Goal: Task Accomplishment & Management: Use online tool/utility

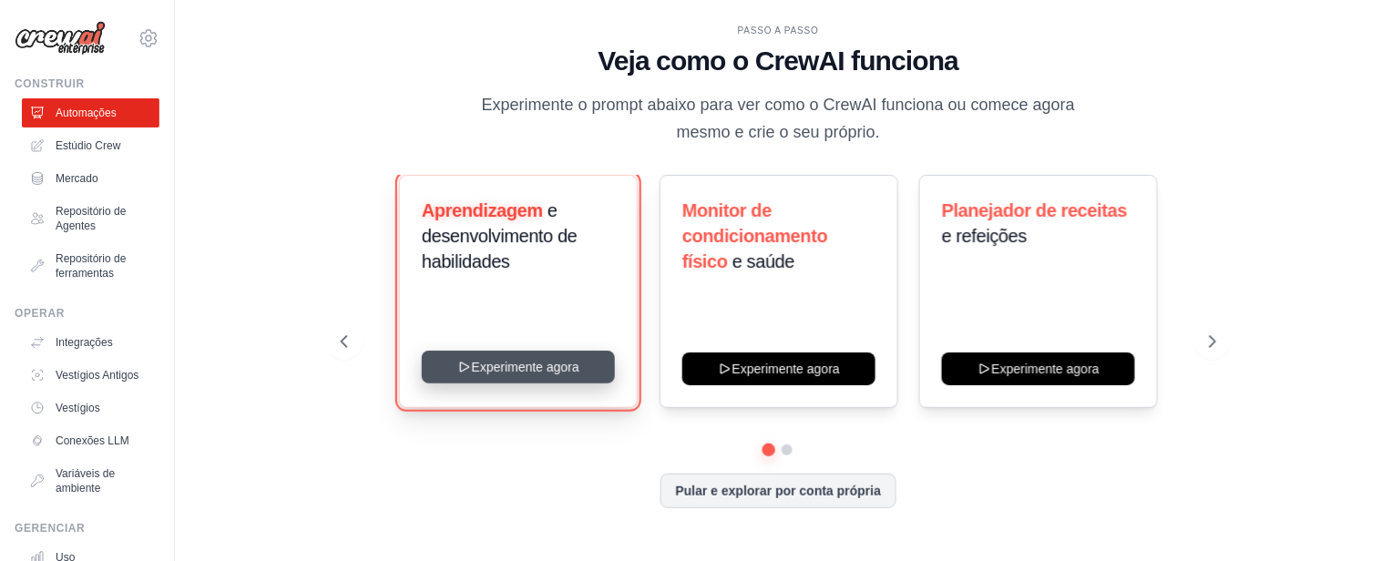
click at [567, 369] on button "Experimente agora" at bounding box center [518, 367] width 193 height 33
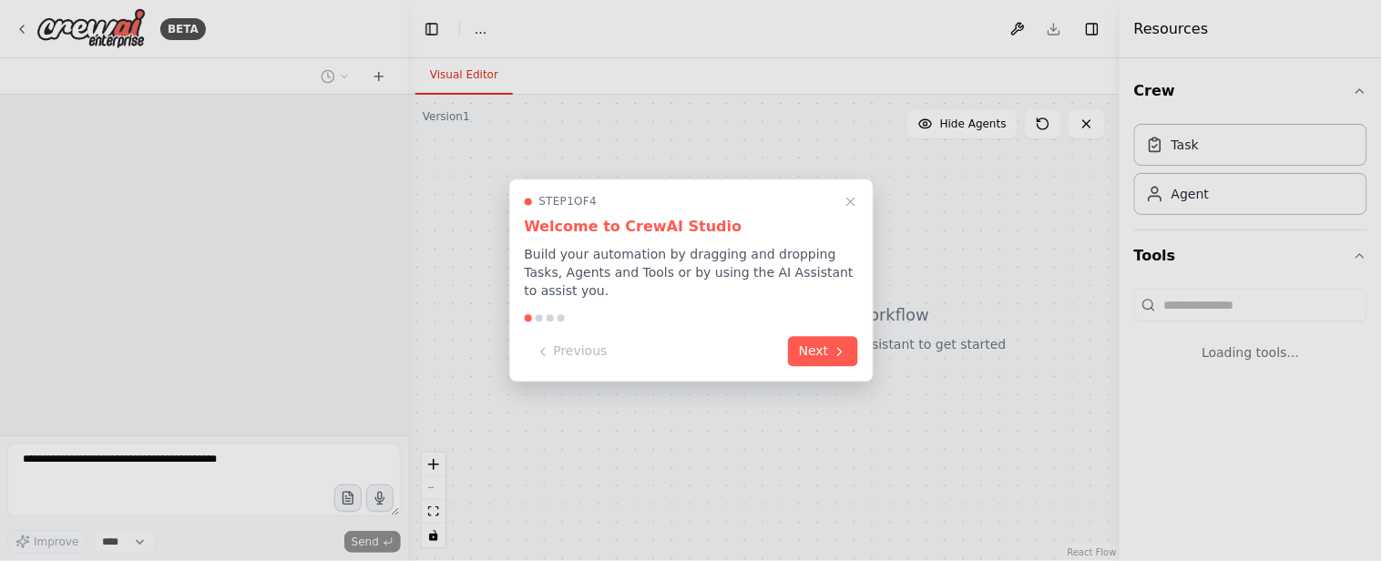
select select "****"
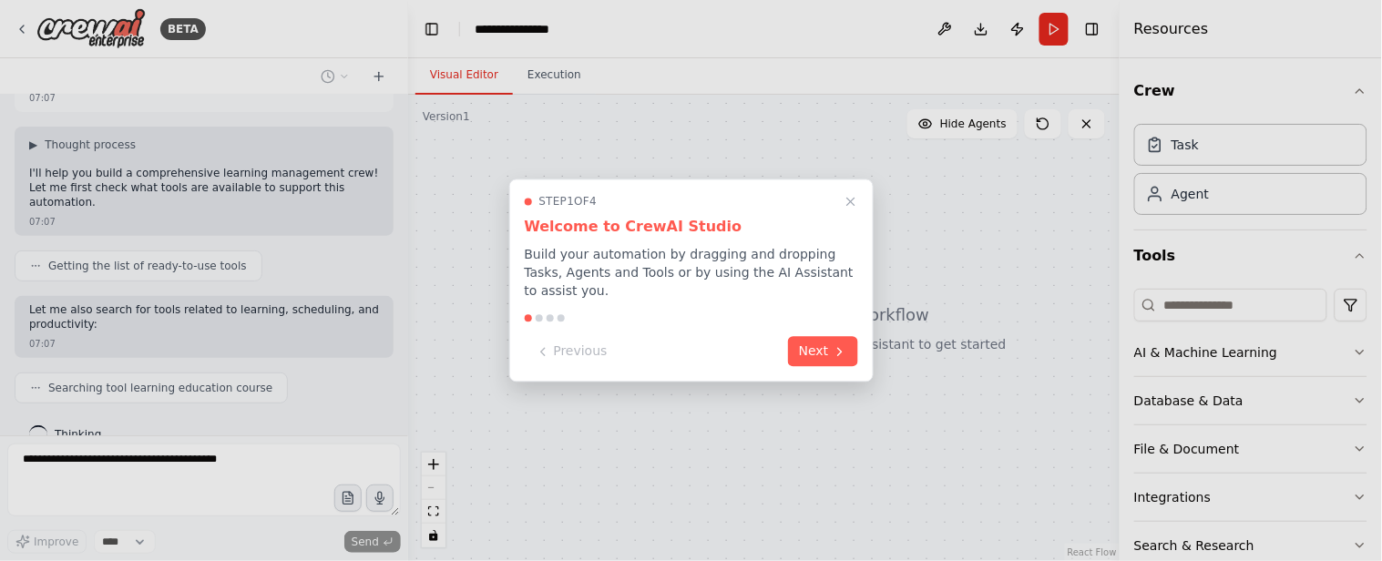
scroll to position [133, 0]
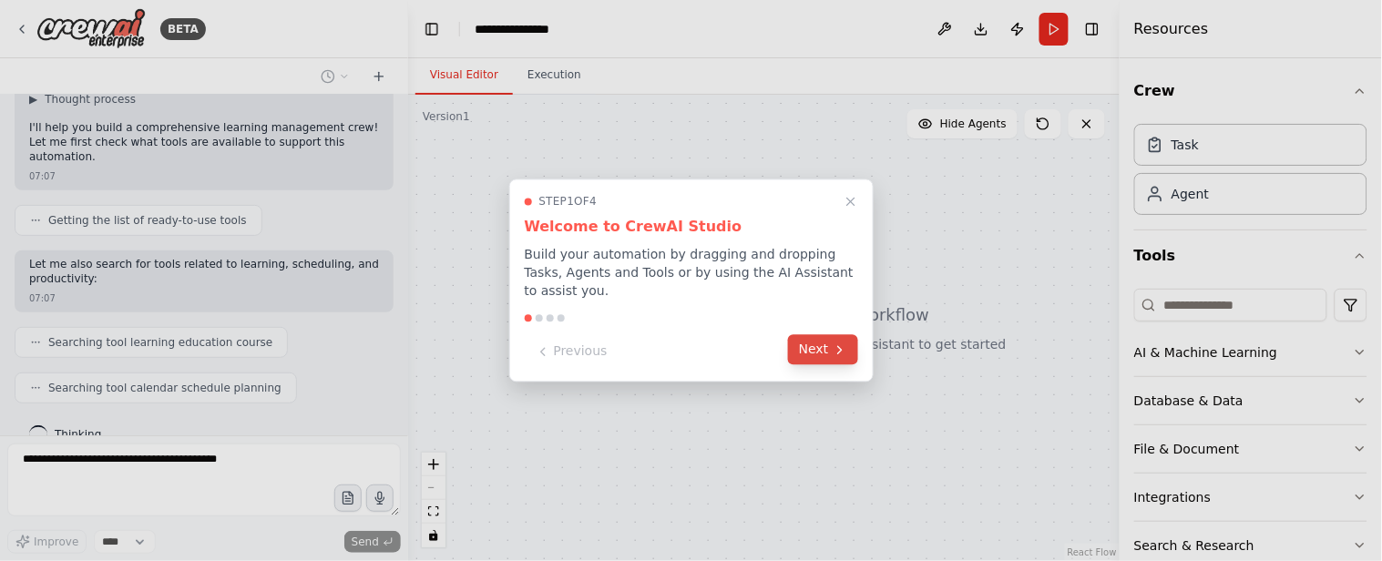
click at [812, 339] on button "Next" at bounding box center [823, 350] width 70 height 30
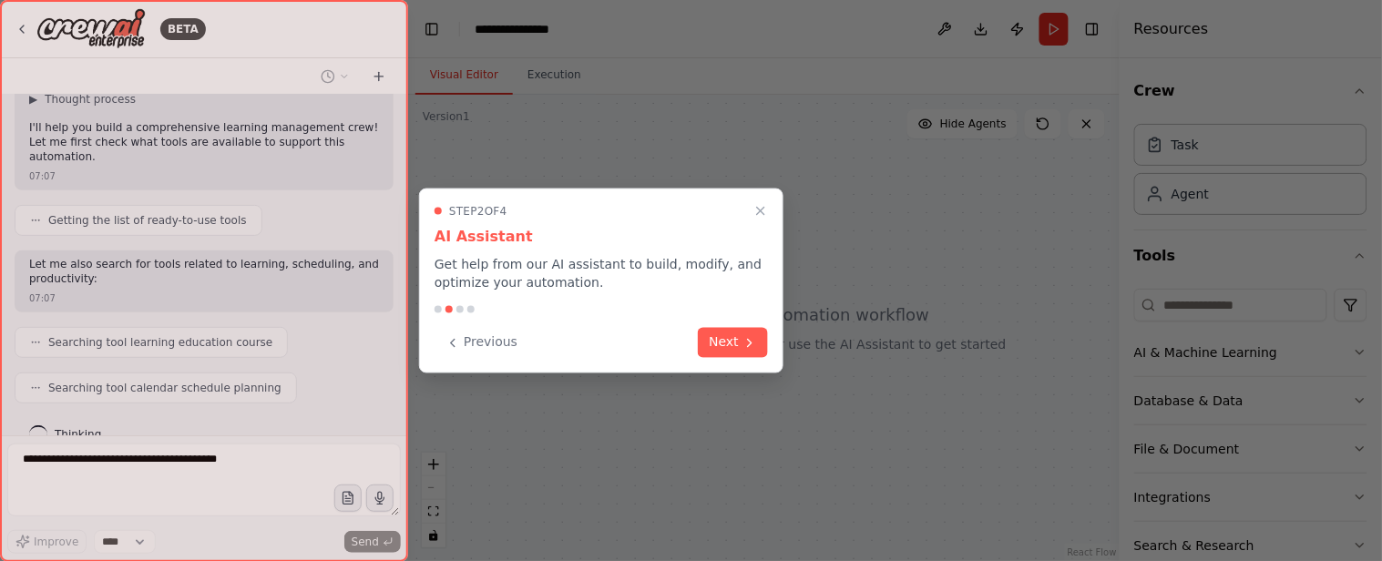
scroll to position [179, 0]
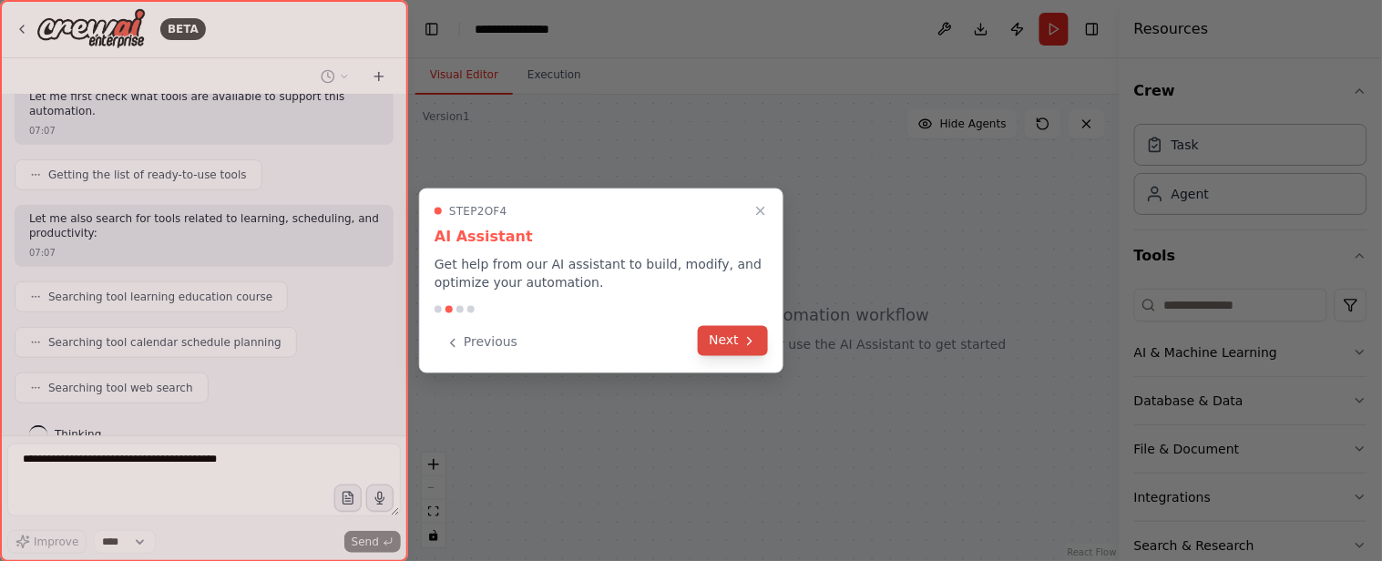
click at [748, 342] on icon at bounding box center [749, 340] width 15 height 15
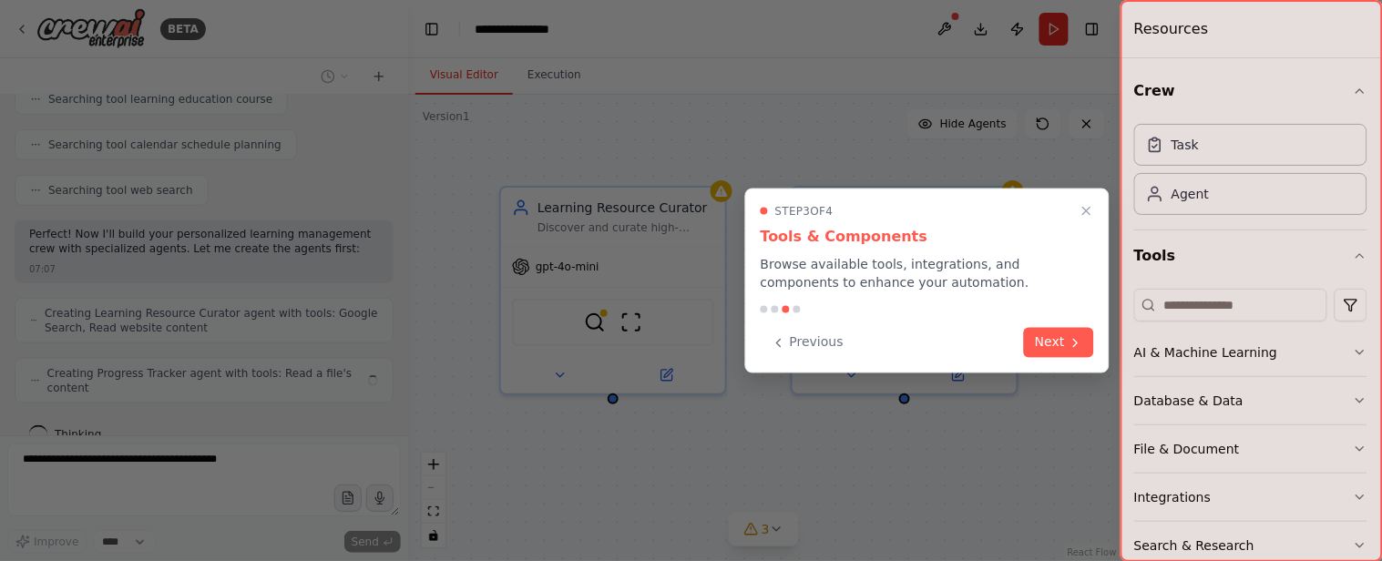
scroll to position [362, 0]
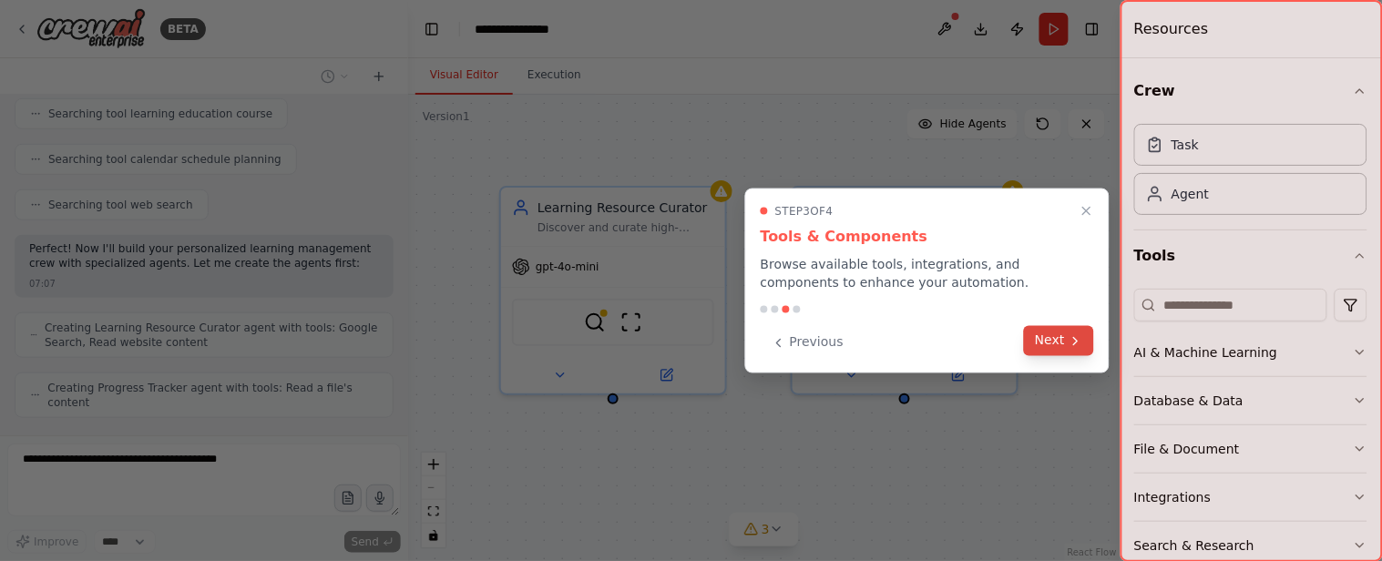
click at [1069, 342] on icon at bounding box center [1075, 340] width 15 height 15
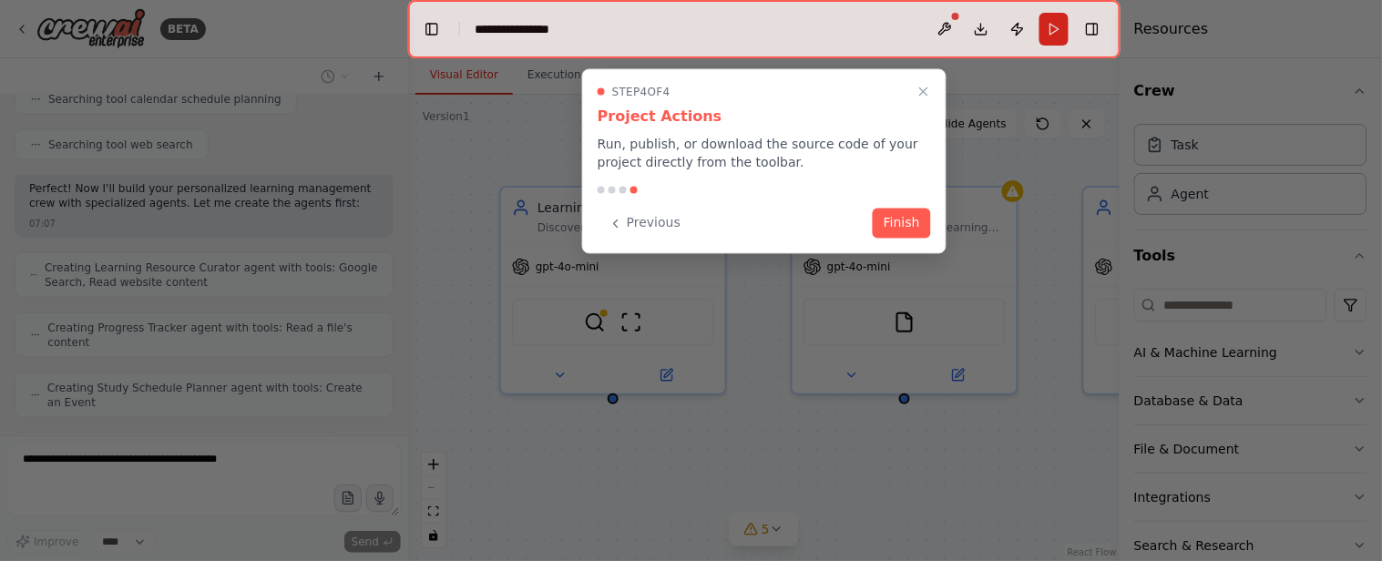
scroll to position [468, 0]
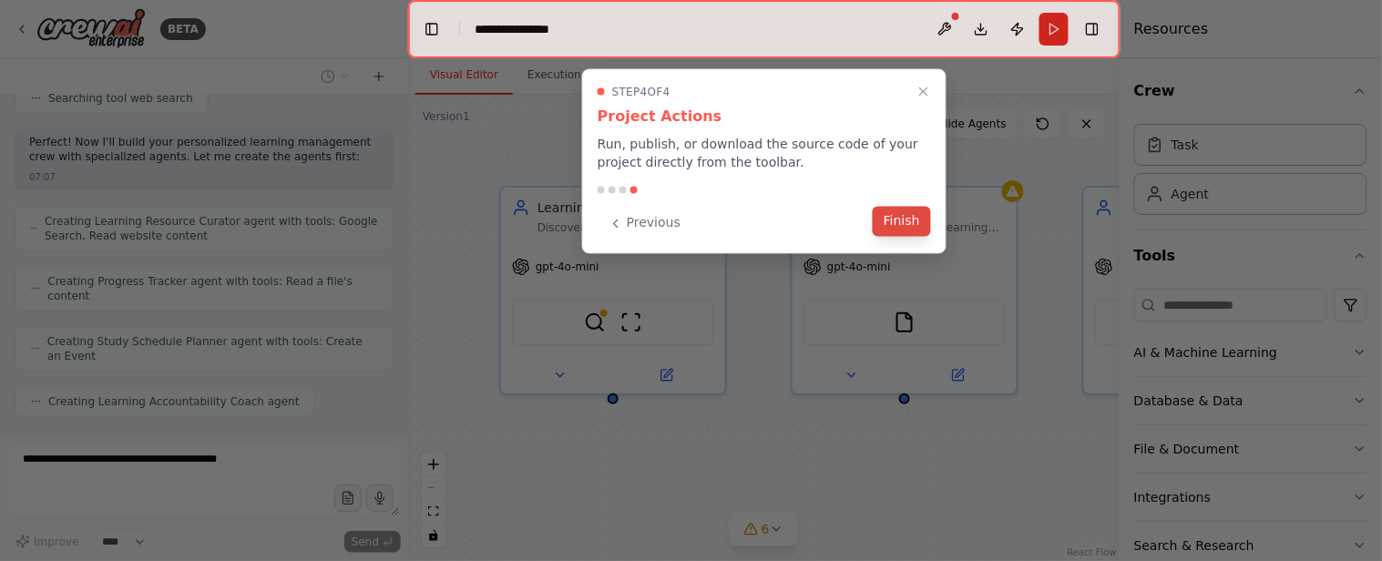
click at [914, 226] on button "Finish" at bounding box center [902, 222] width 58 height 30
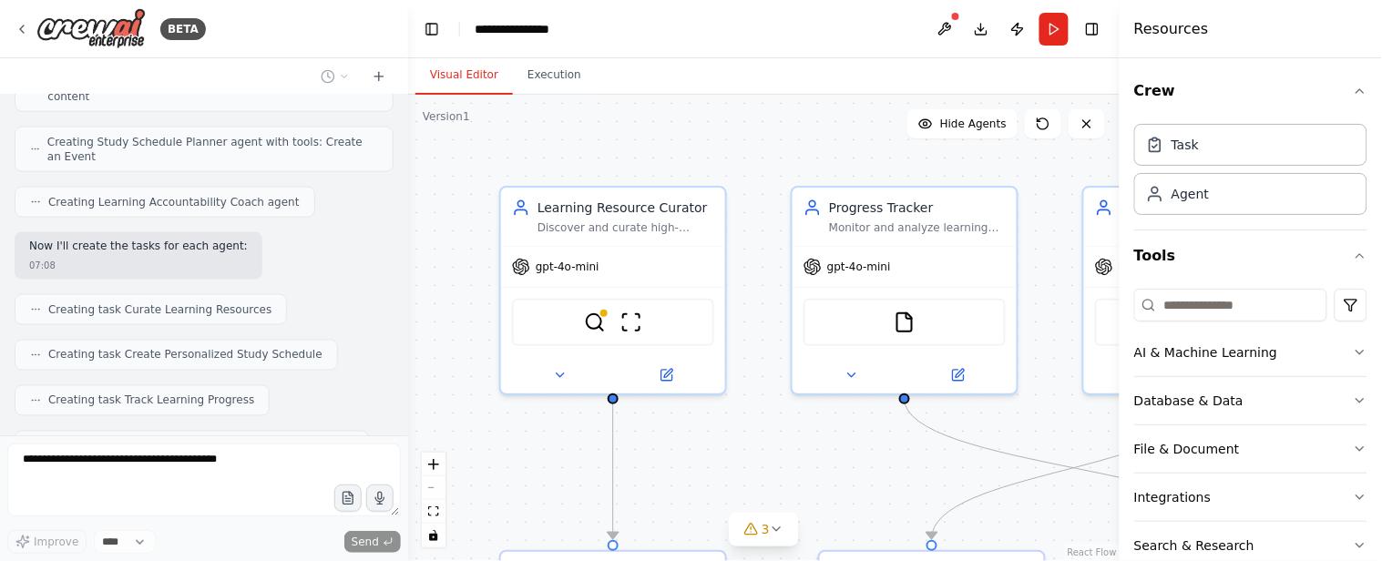
scroll to position [713, 0]
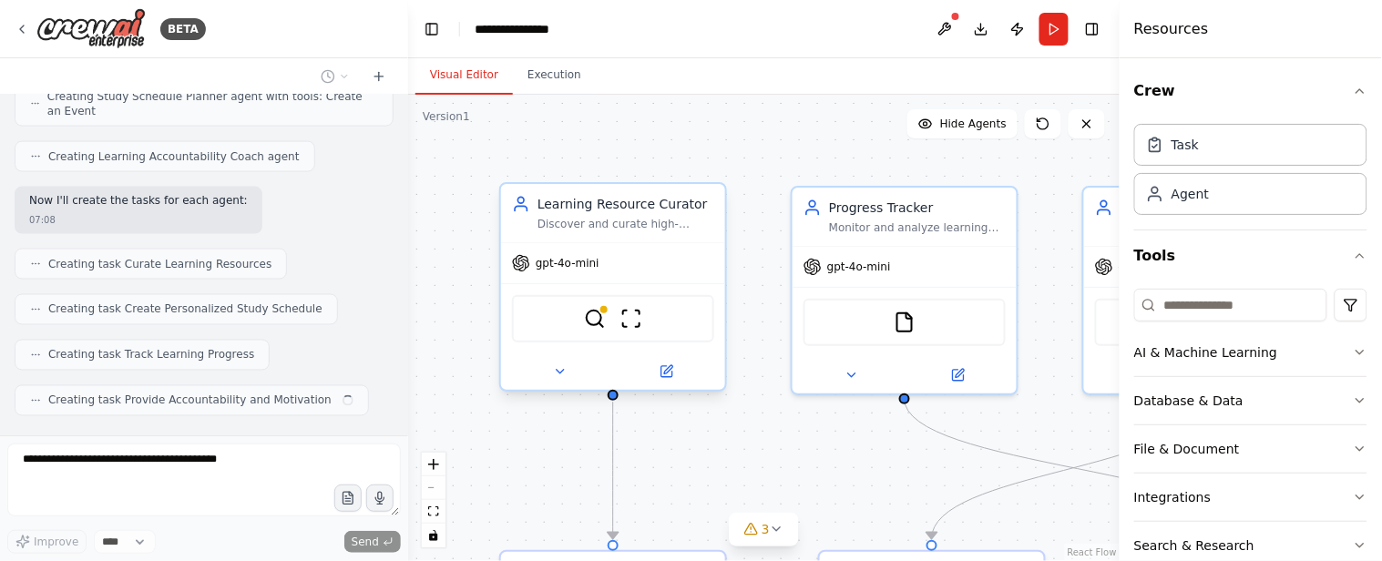
click at [598, 223] on div "Discover and curate high-quality learning resources for {subject} based on {lea…" at bounding box center [625, 224] width 177 height 15
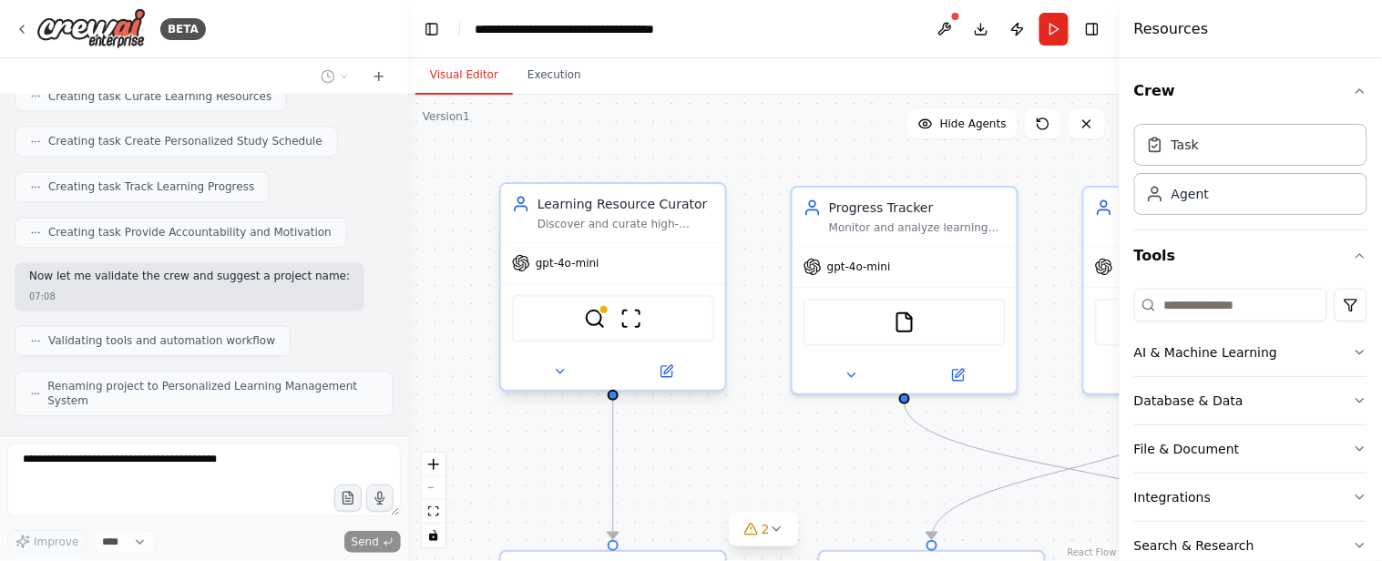
scroll to position [867, 0]
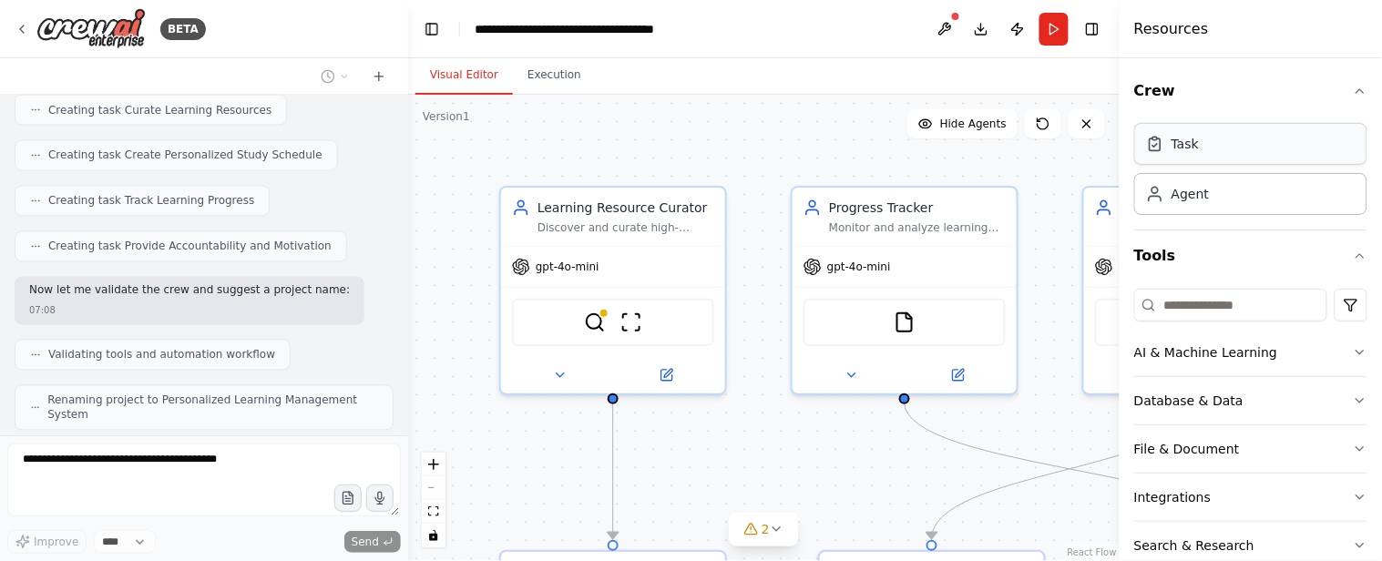
click at [1241, 159] on div "Task" at bounding box center [1250, 144] width 233 height 42
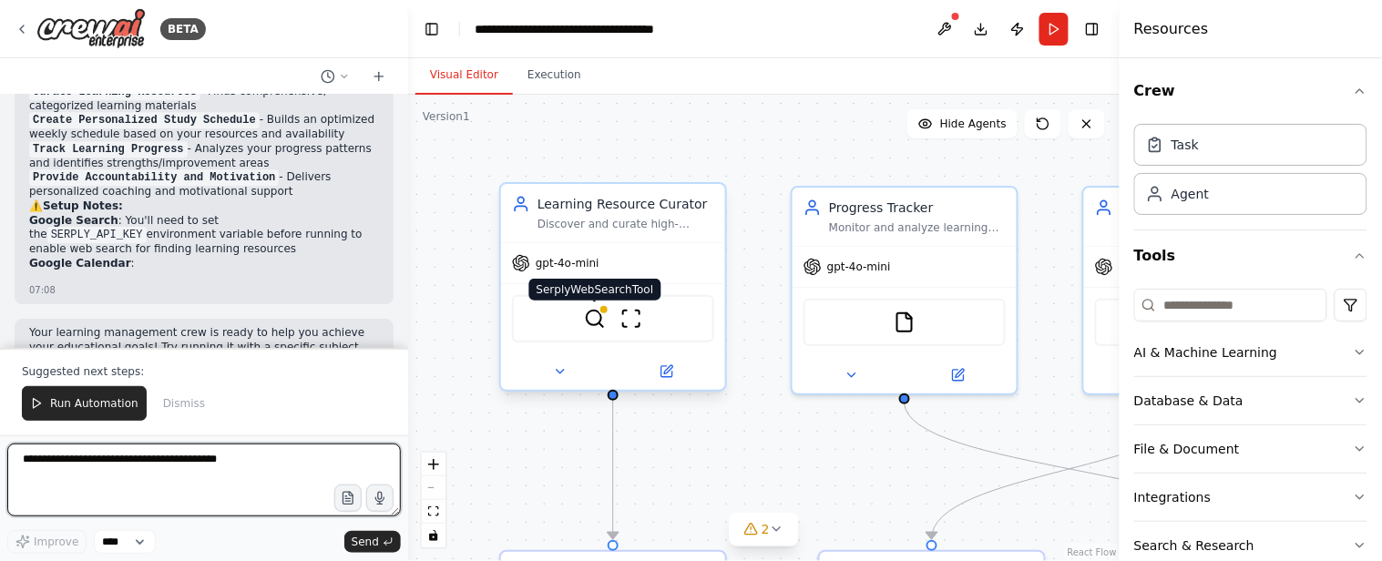
scroll to position [1453, 0]
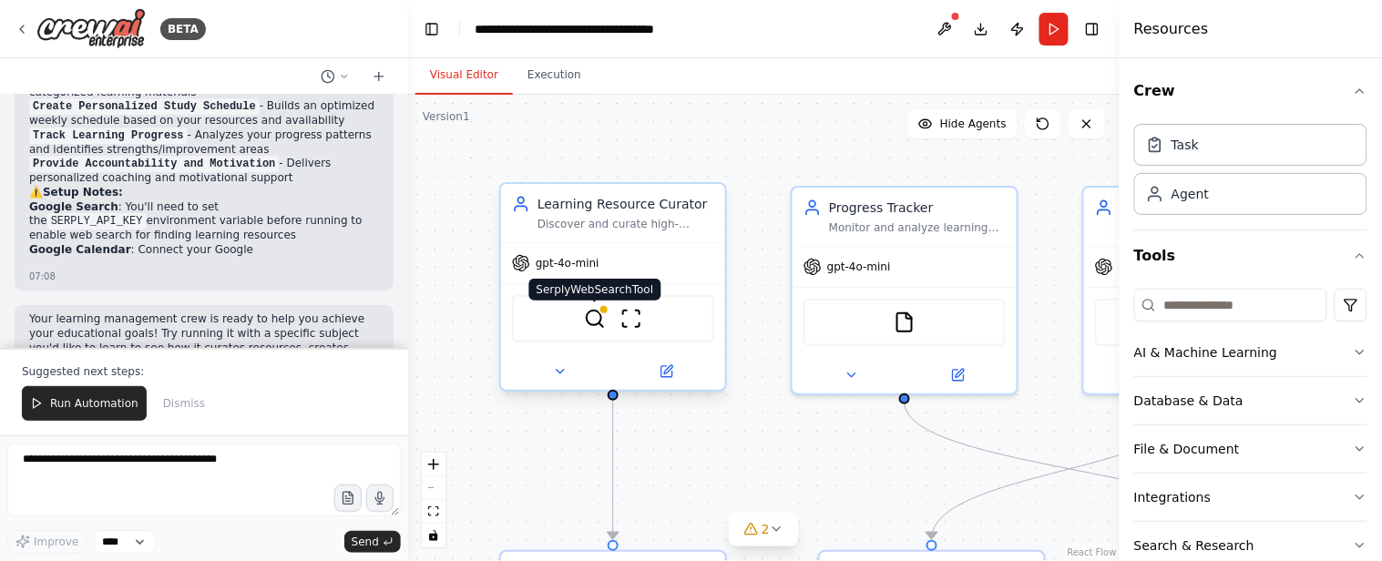
click at [590, 324] on img at bounding box center [595, 319] width 22 height 22
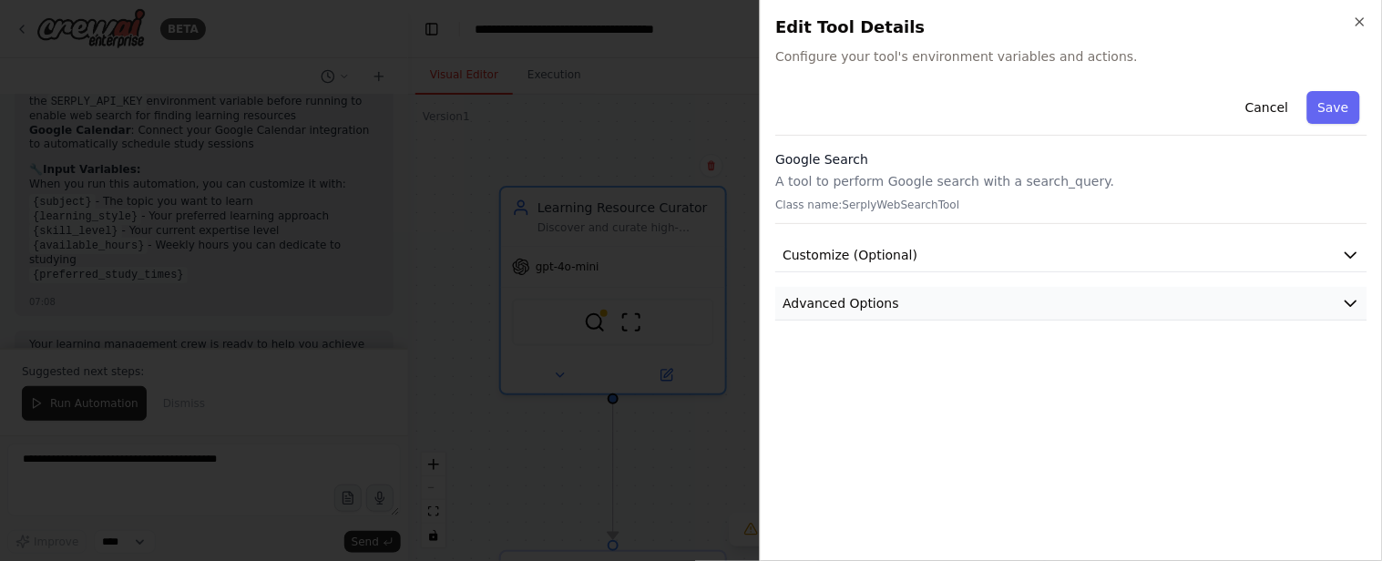
scroll to position [1588, 0]
click at [1350, 301] on icon "button" at bounding box center [1351, 303] width 18 height 18
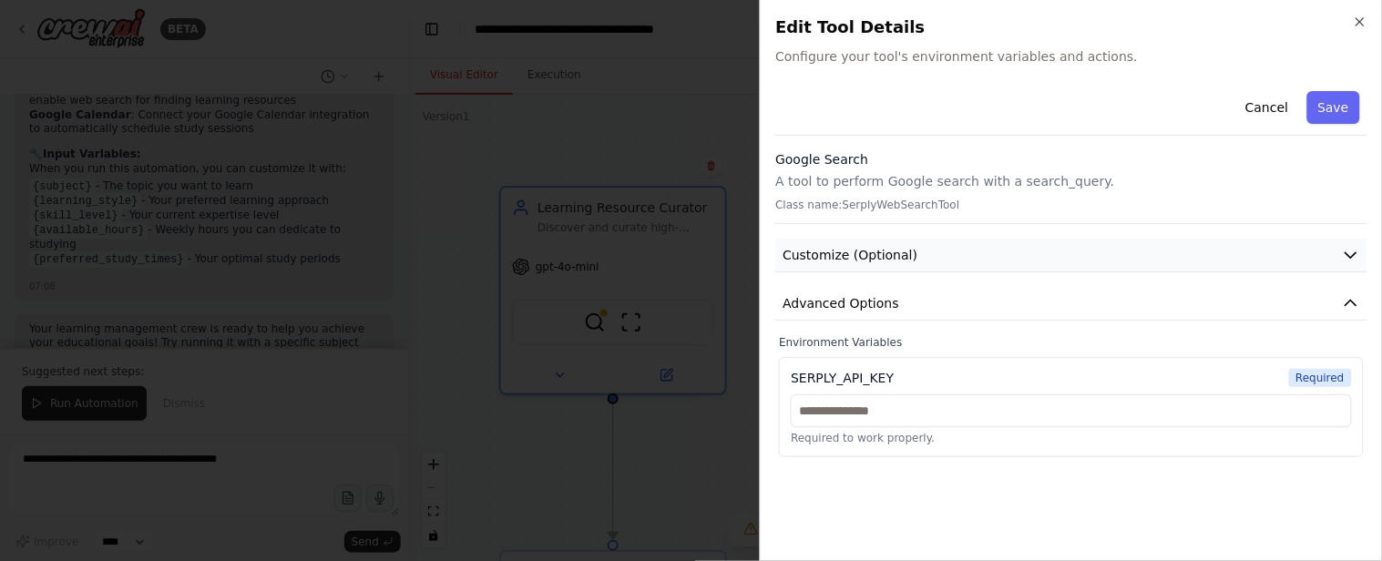
click at [1353, 259] on icon "button" at bounding box center [1351, 255] width 18 height 18
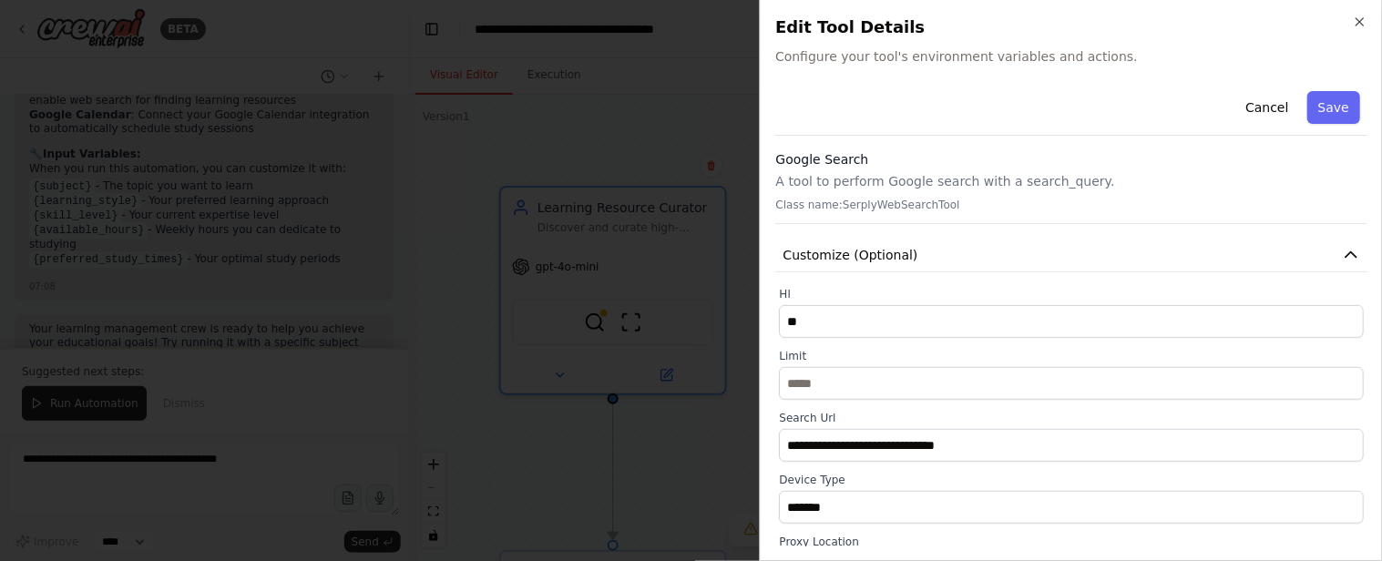
click at [1205, 340] on div "**********" at bounding box center [1071, 436] width 585 height 299
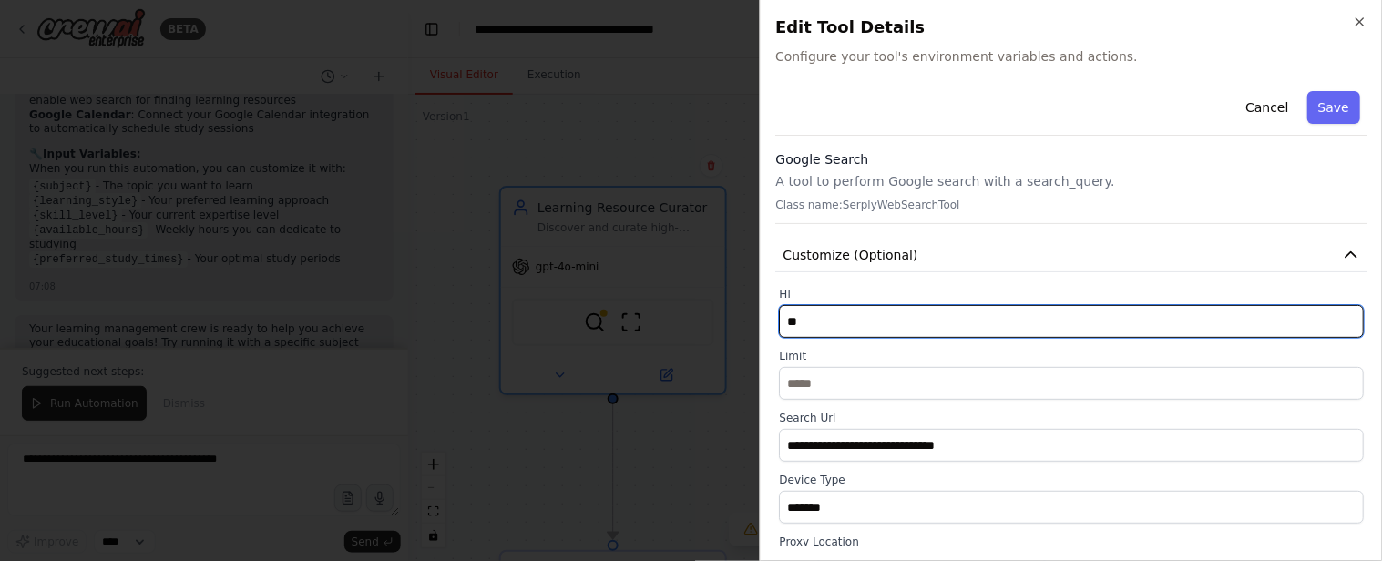
click at [1200, 326] on input "**" at bounding box center [1071, 321] width 585 height 33
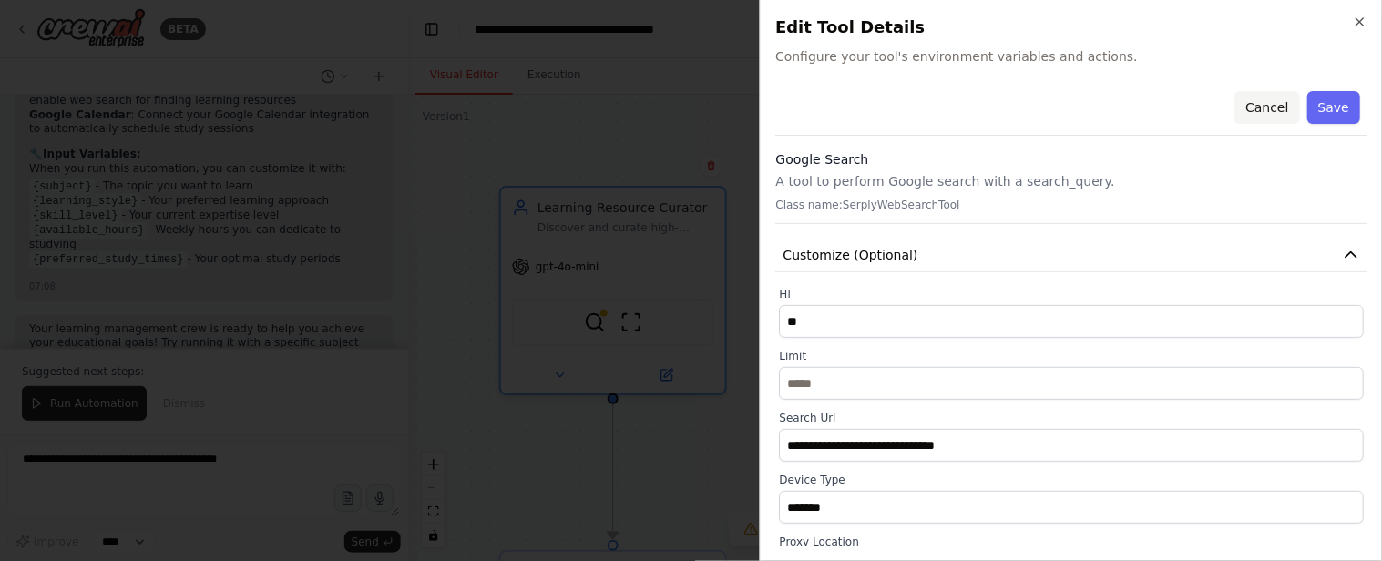
click at [1255, 106] on button "Cancel" at bounding box center [1266, 107] width 65 height 33
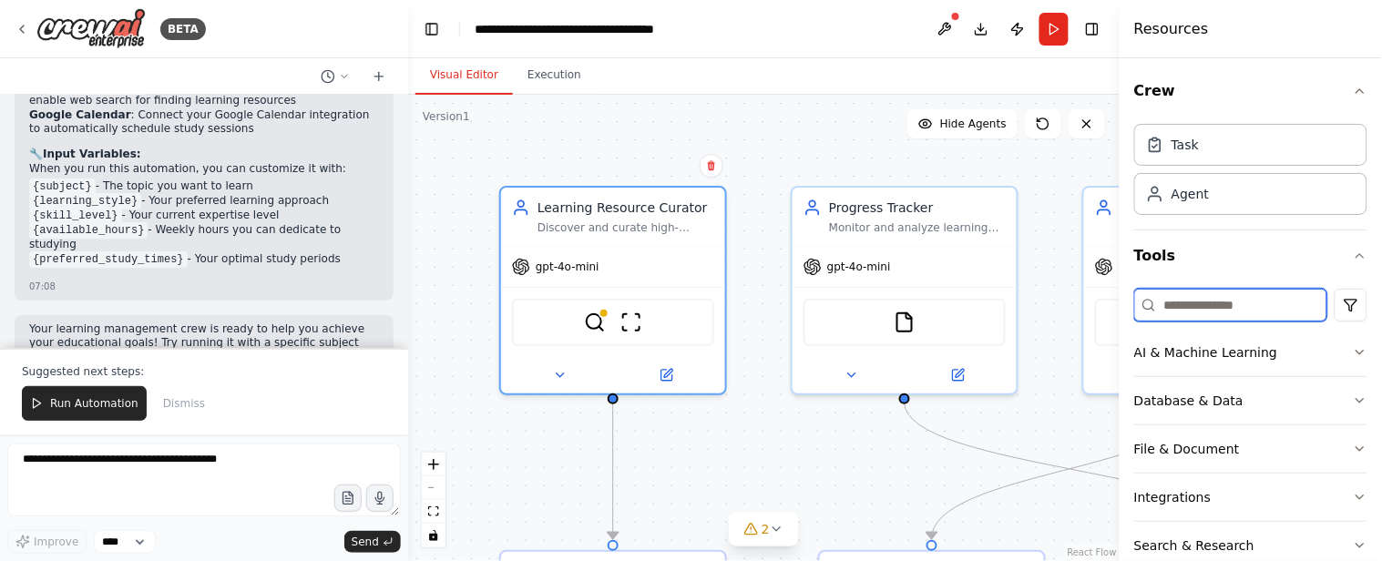
click at [1268, 301] on input at bounding box center [1230, 305] width 193 height 33
click at [1331, 316] on html "BETA Build a crew that curates personalized learning resources, tracks your pro…" at bounding box center [691, 280] width 1382 height 561
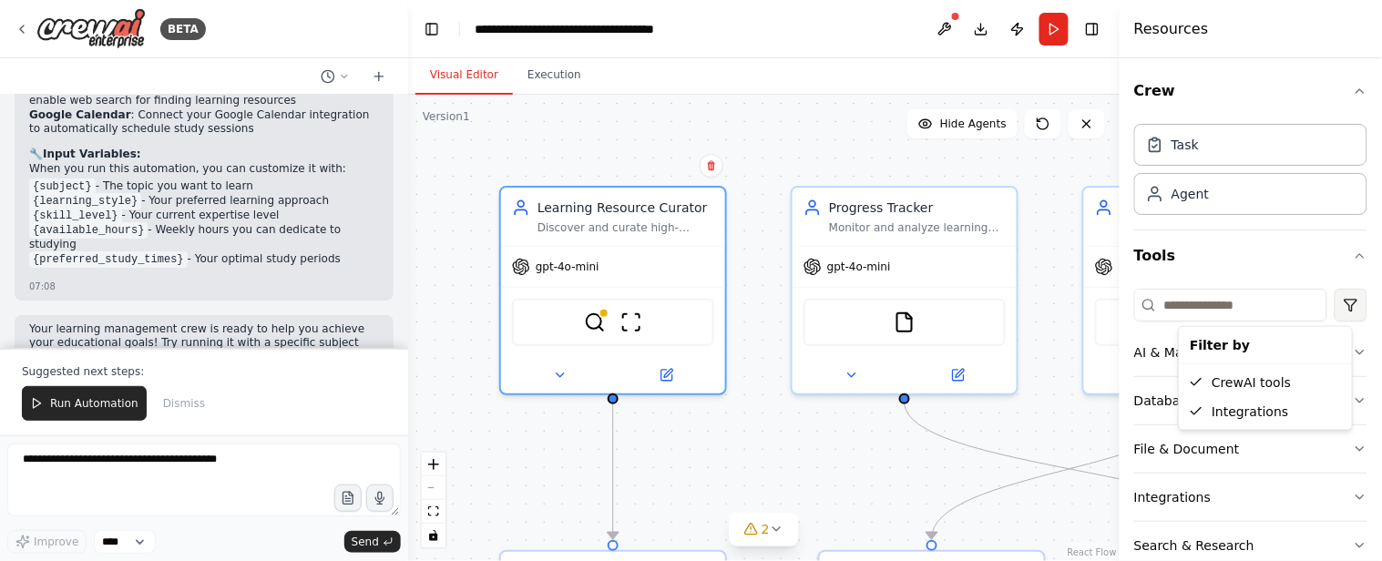
click at [1331, 316] on html "BETA Build a crew that curates personalized learning resources, tracks your pro…" at bounding box center [691, 280] width 1382 height 561
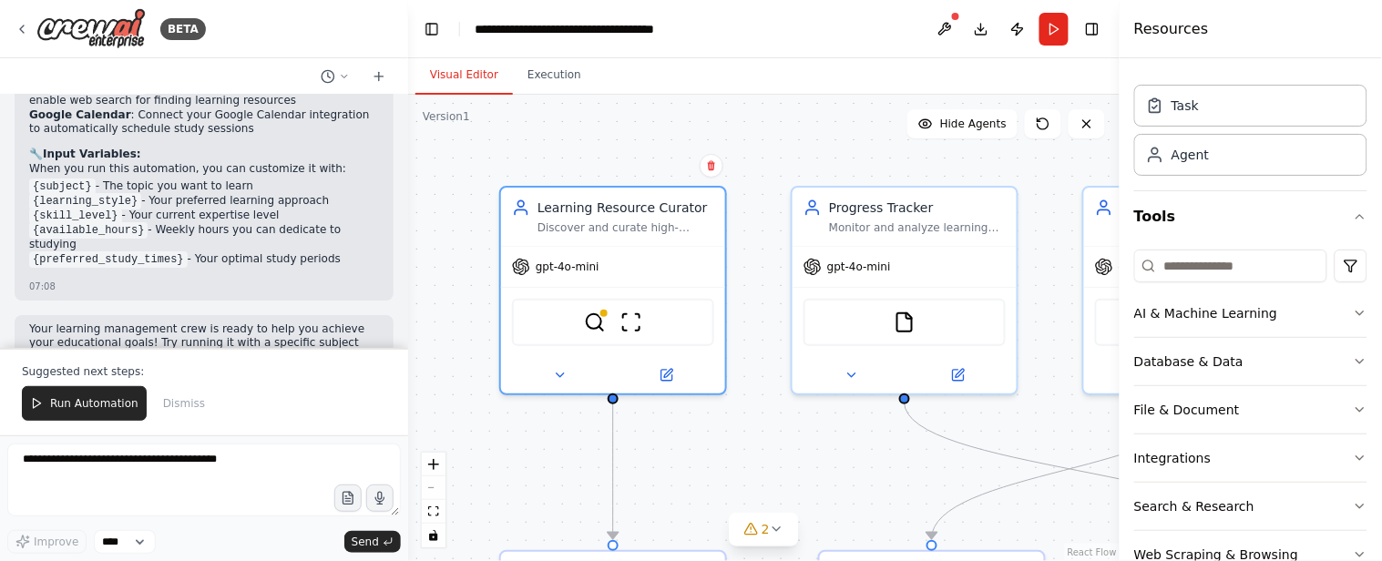
scroll to position [87, 0]
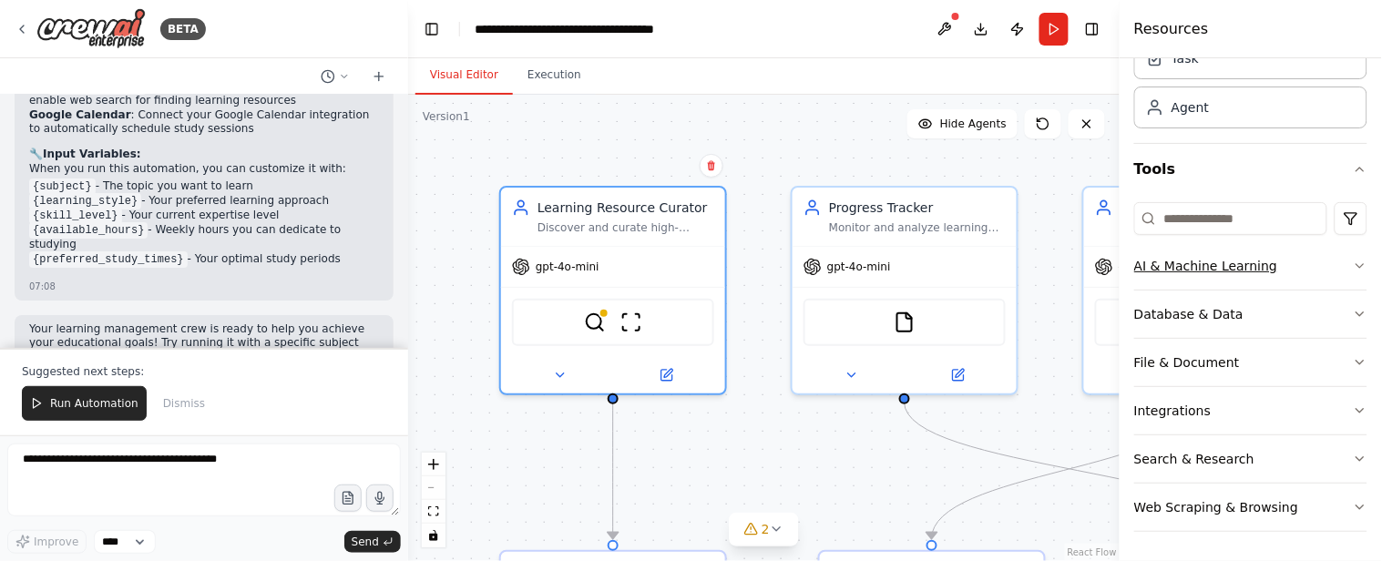
click at [1353, 264] on icon "button" at bounding box center [1360, 266] width 15 height 15
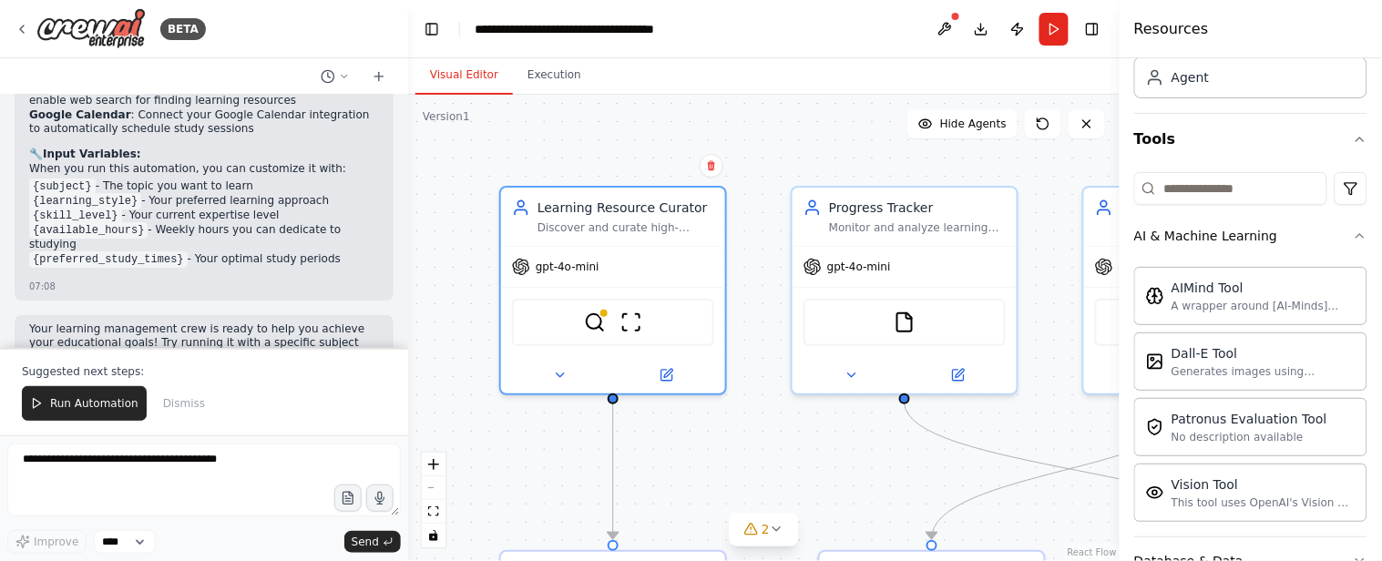
scroll to position [113, 0]
click at [1353, 148] on icon "button" at bounding box center [1360, 143] width 15 height 15
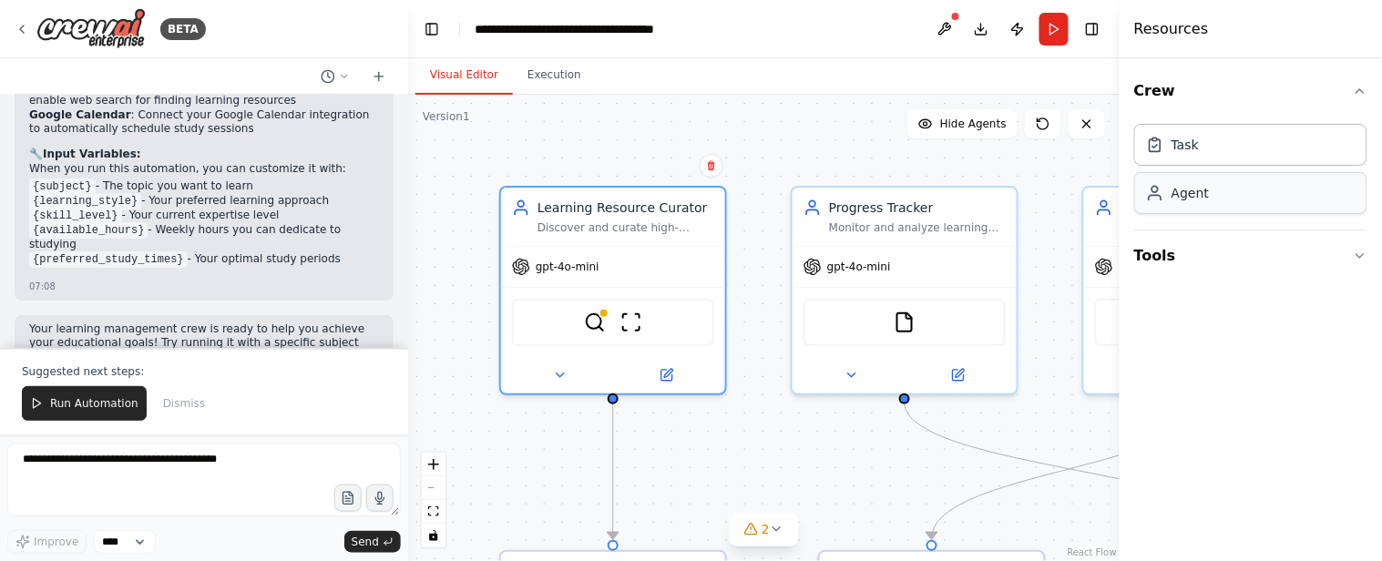
click at [1278, 197] on div "Agent" at bounding box center [1250, 193] width 233 height 42
click at [1358, 250] on icon "button" at bounding box center [1360, 256] width 15 height 15
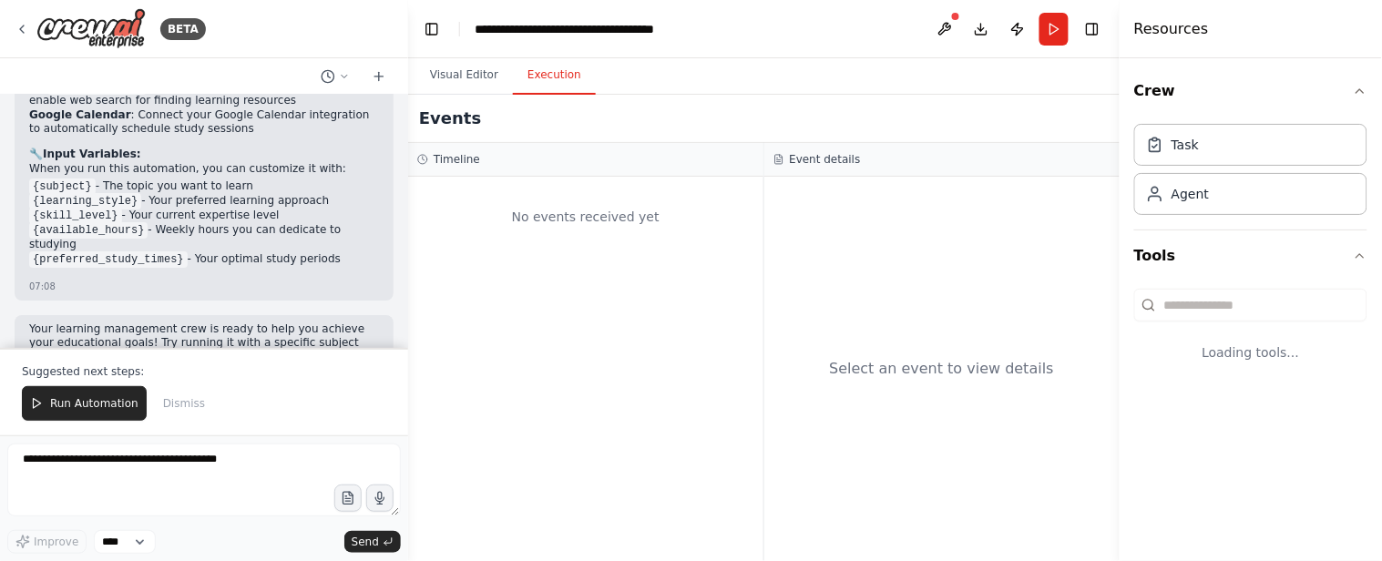
click at [541, 71] on button "Execution" at bounding box center [554, 75] width 83 height 38
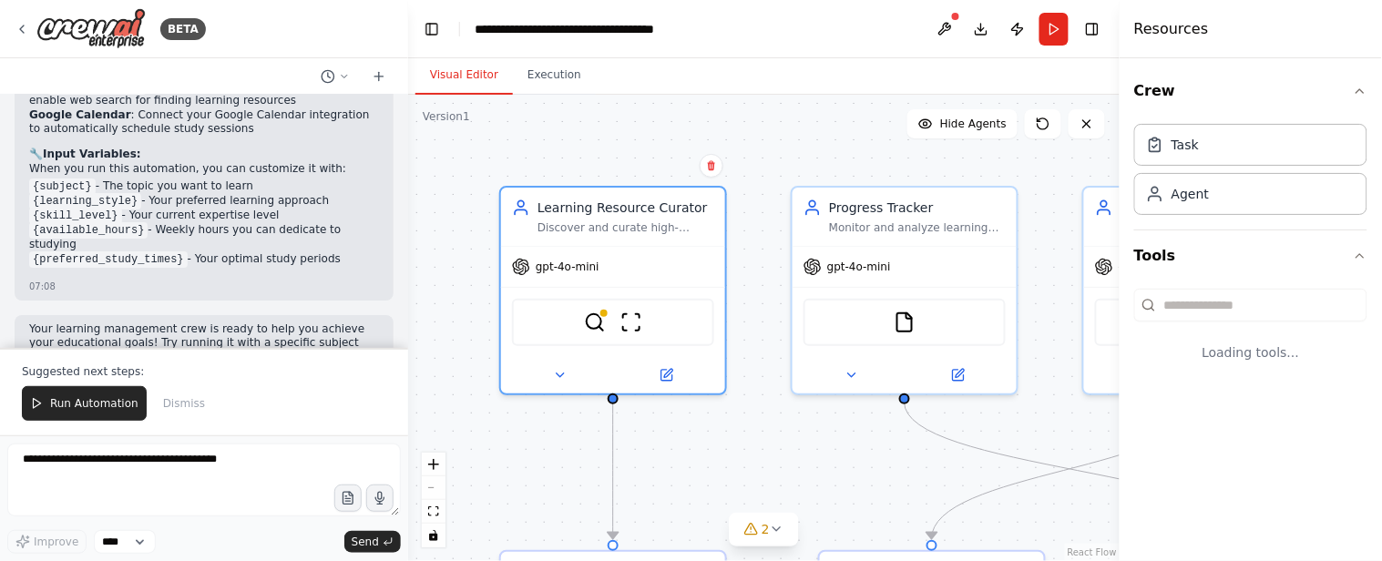
click at [451, 65] on button "Visual Editor" at bounding box center [463, 75] width 97 height 38
click at [1096, 33] on button "Toggle Right Sidebar" at bounding box center [1092, 29] width 26 height 26
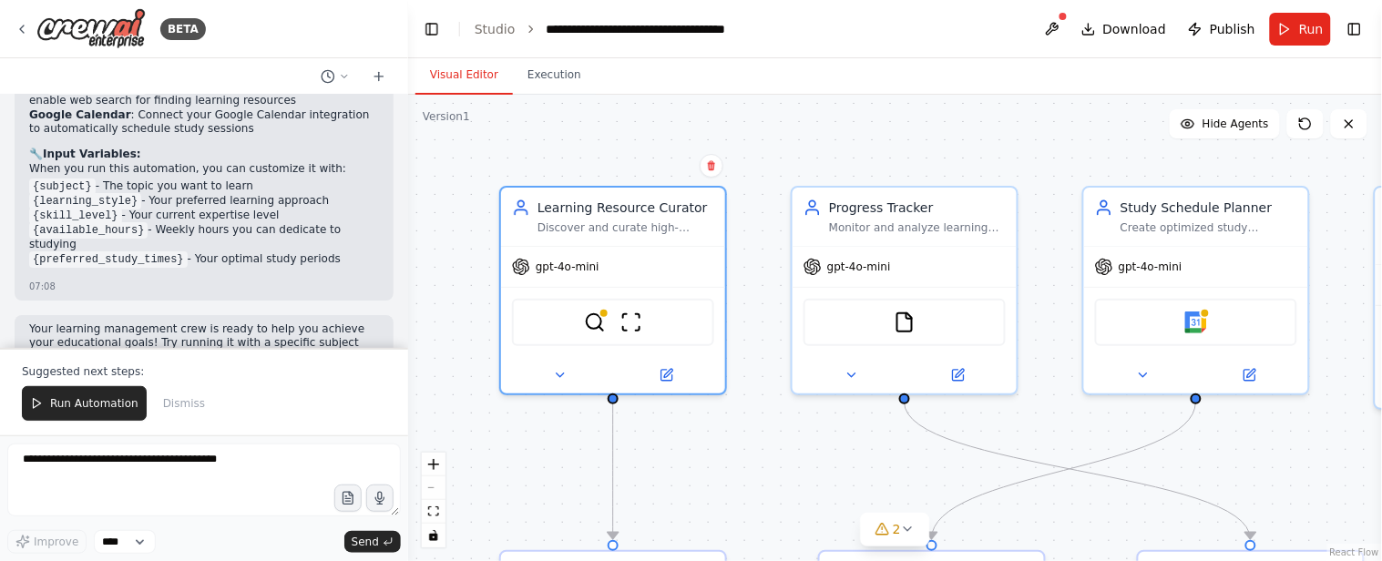
click at [1324, 465] on div ".deletable-edge-delete-btn { width: 20px; height: 20px; border: 0px solid #ffff…" at bounding box center [895, 328] width 974 height 466
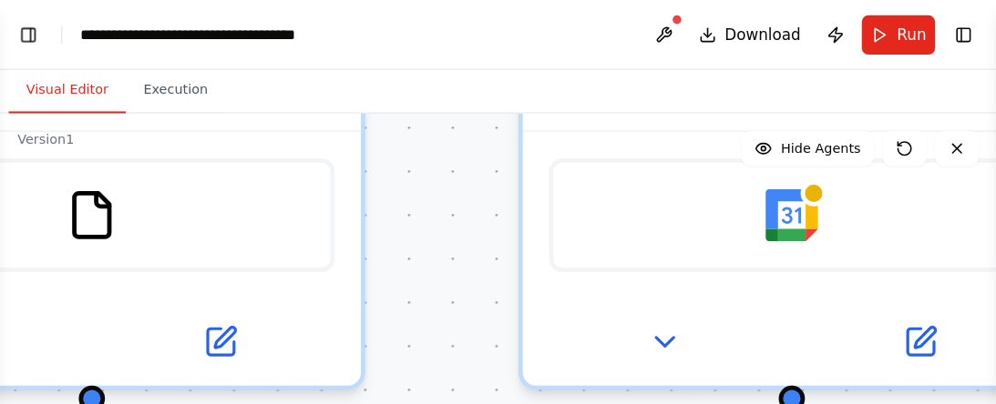
scroll to position [1745, 0]
click at [366, 145] on div ".deletable-edge-delete-btn { width: 20px; height: 20px; border: 0px solid #ffff…" at bounding box center [415, 322] width 830 height 455
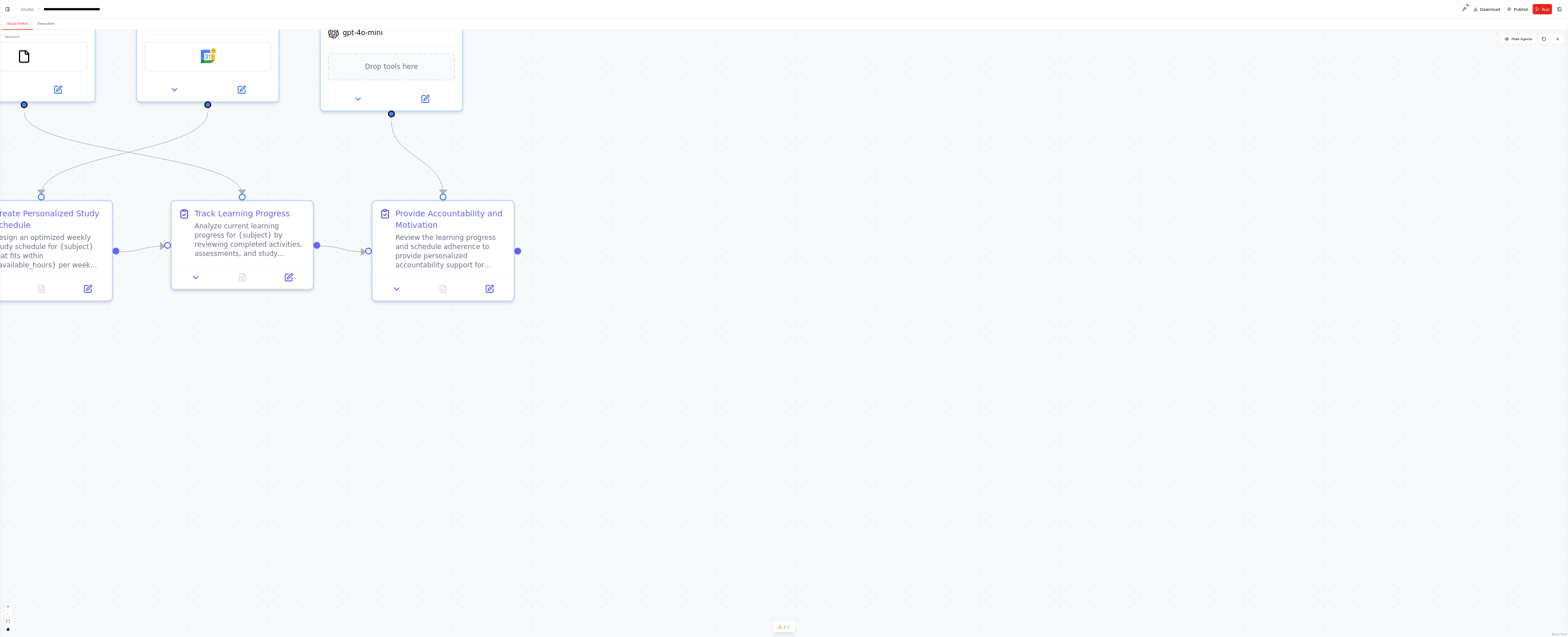
scroll to position [240, 0]
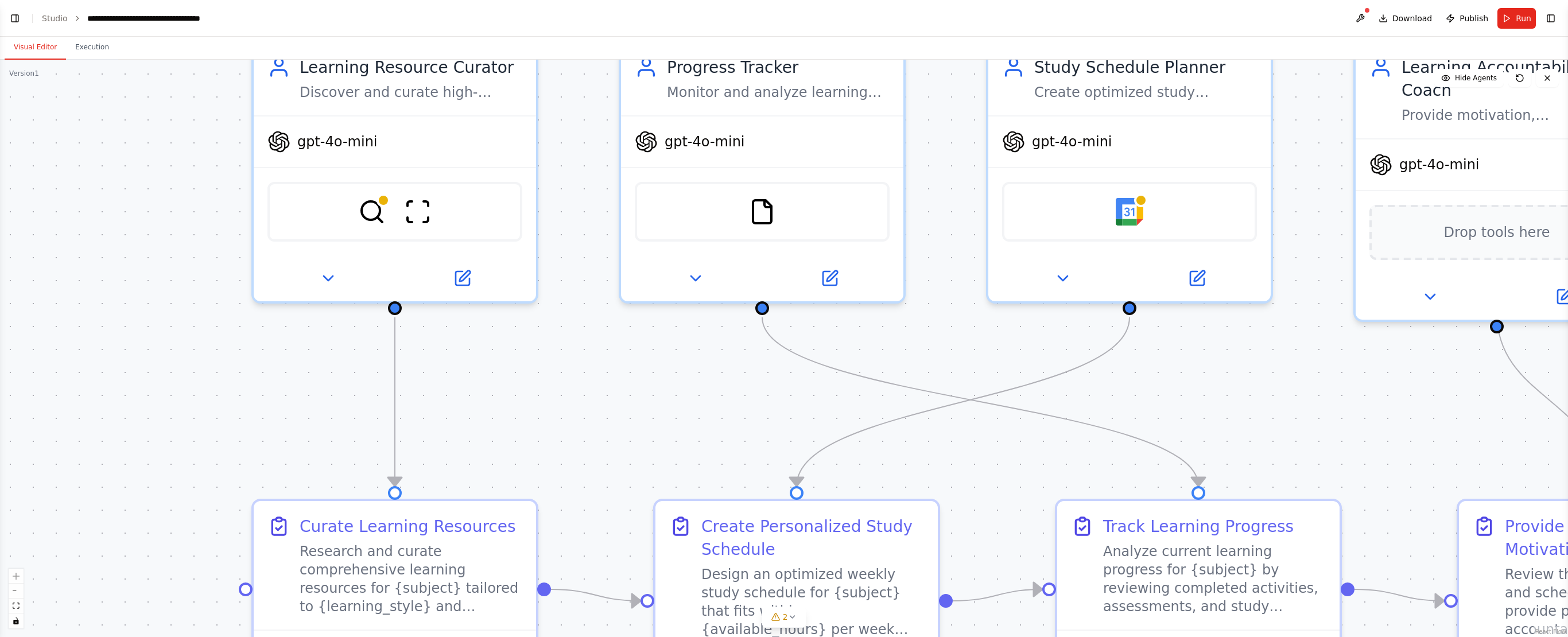
drag, startPoint x: 420, startPoint y: 355, endPoint x: 1134, endPoint y: 454, distance: 720.8
click at [870, 353] on div ".deletable-edge-delete-btn { width: 20px; height: 20px; border: 0px solid #ffff…" at bounding box center [784, 348] width 1568 height 577
click at [870, 210] on img at bounding box center [1130, 207] width 28 height 28
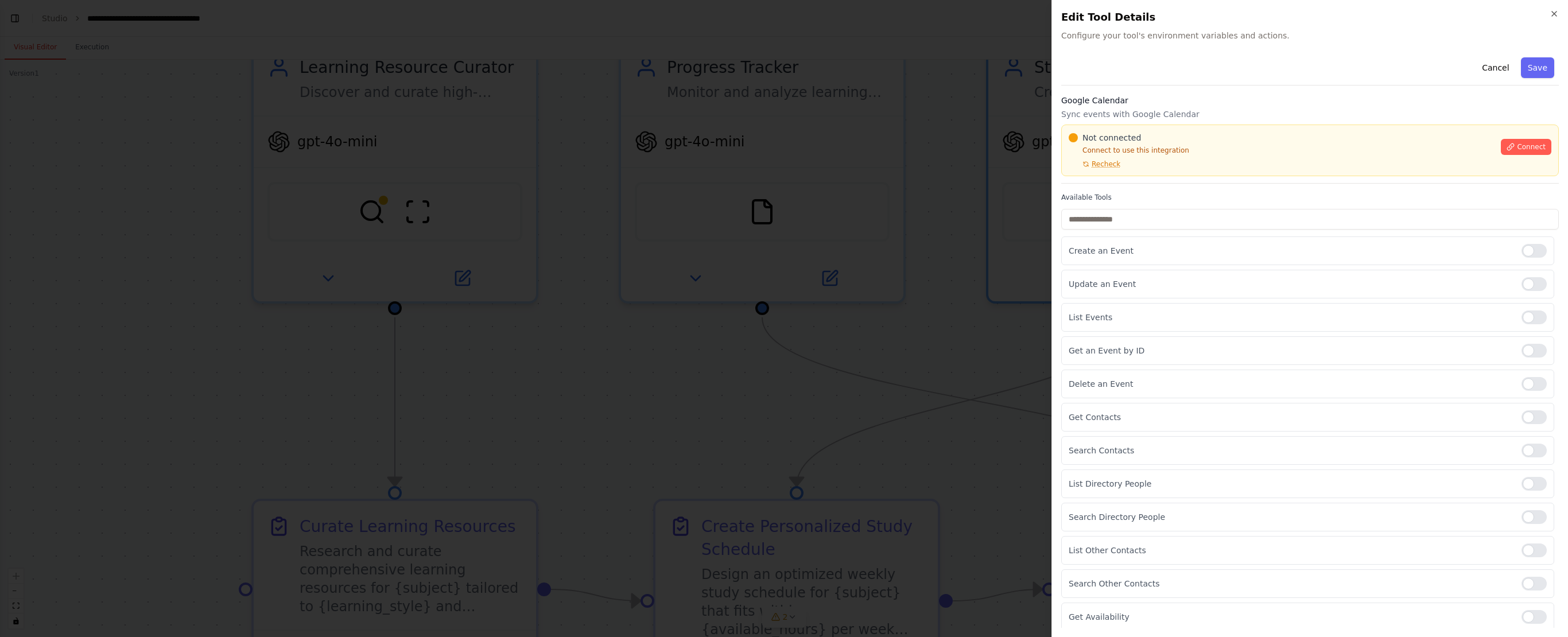
click at [870, 201] on div at bounding box center [784, 318] width 1568 height 637
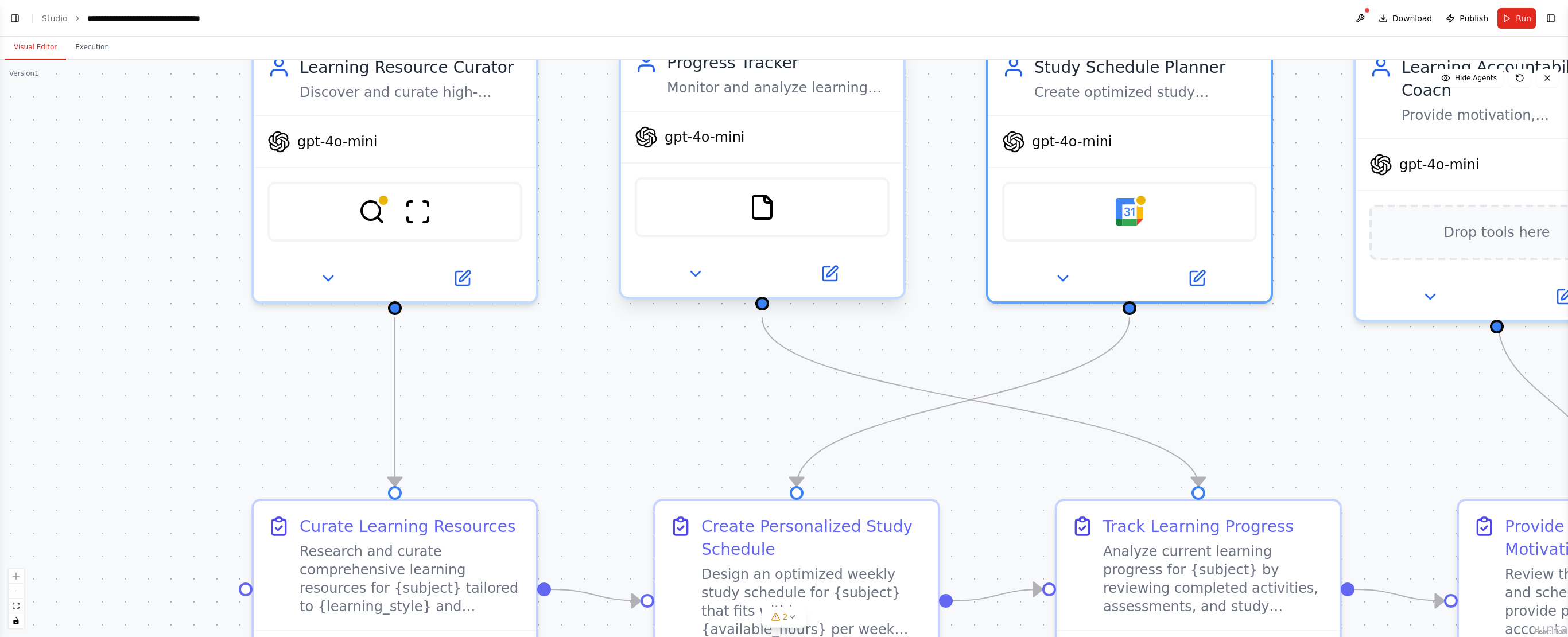
click at [822, 217] on div "FileReadTool" at bounding box center [762, 207] width 255 height 60
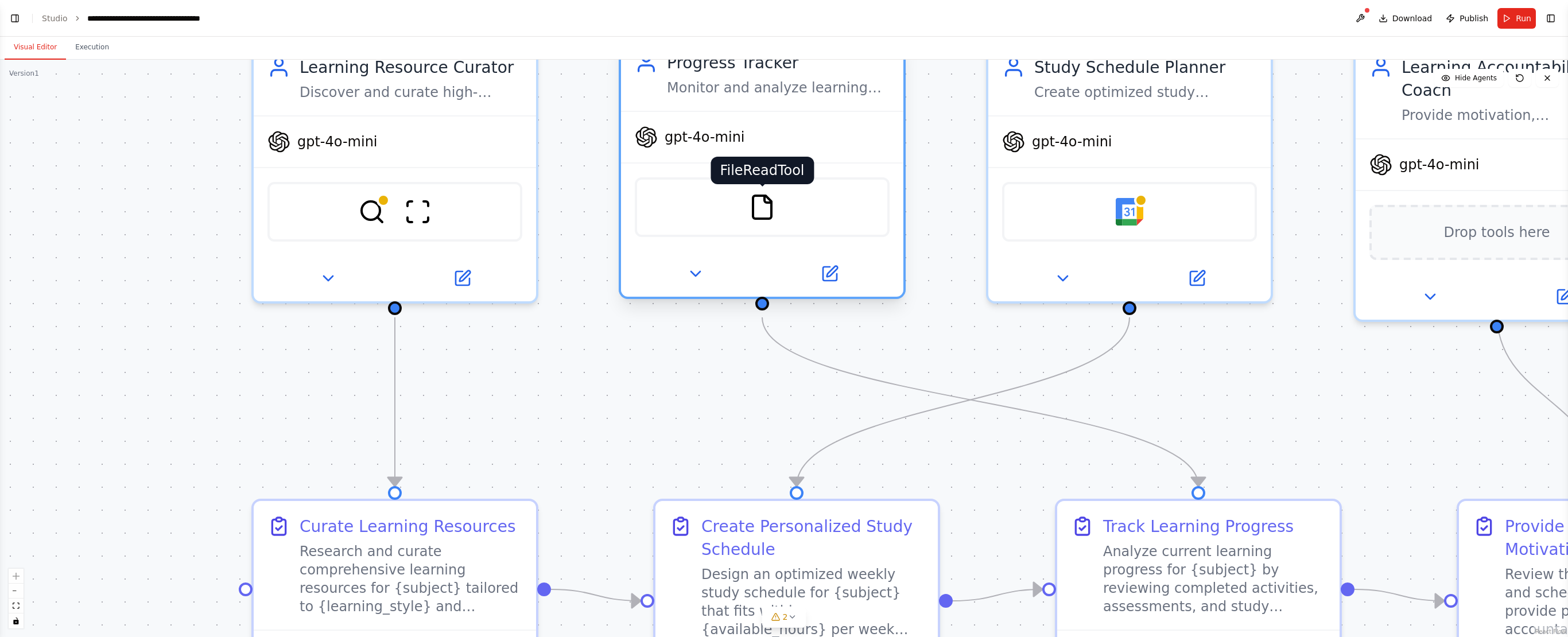
click at [763, 215] on img at bounding box center [763, 207] width 28 height 28
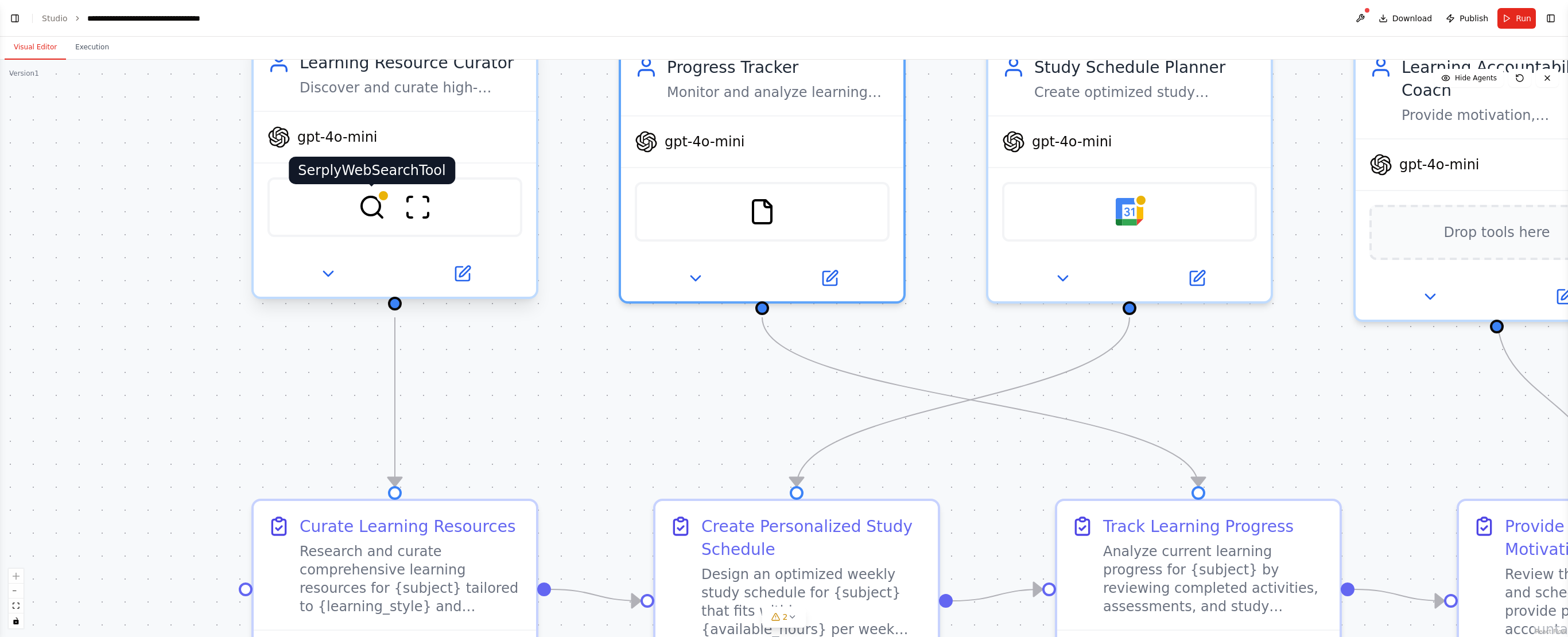
click at [379, 217] on img at bounding box center [372, 207] width 28 height 28
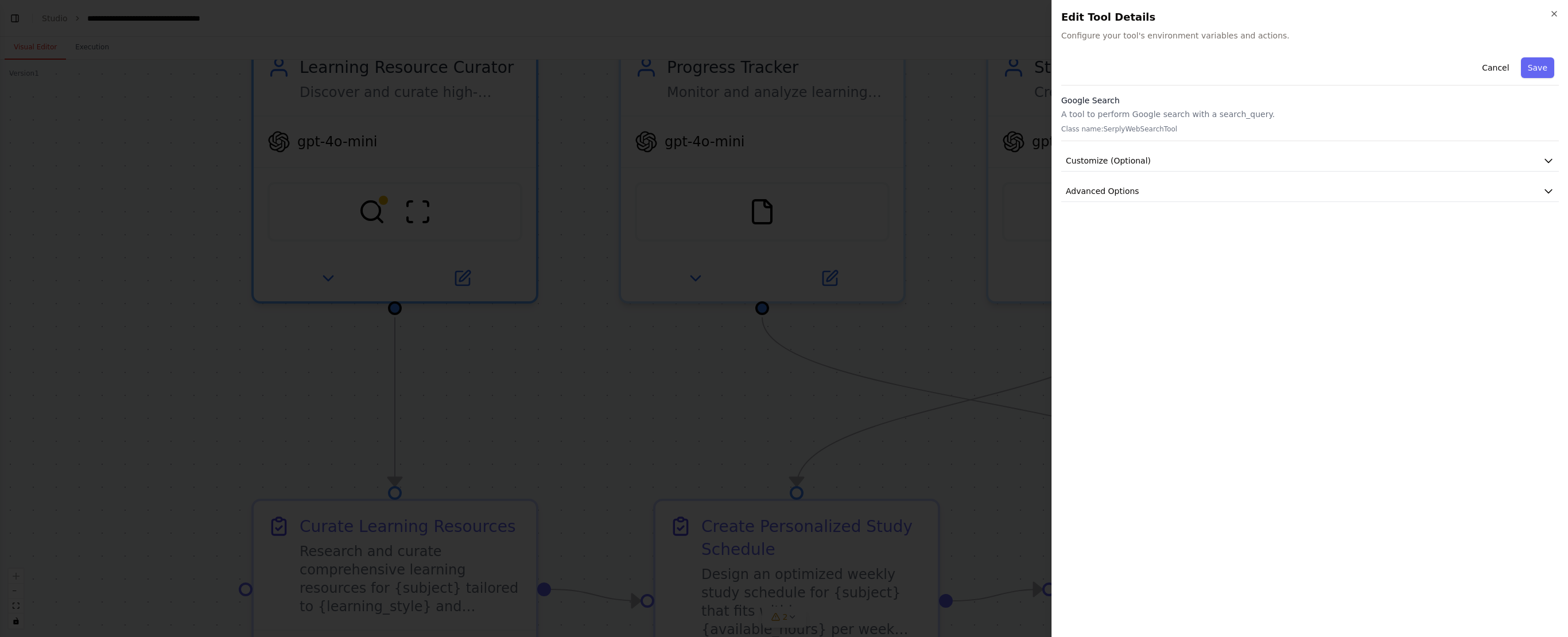
click at [743, 353] on div at bounding box center [784, 318] width 1568 height 637
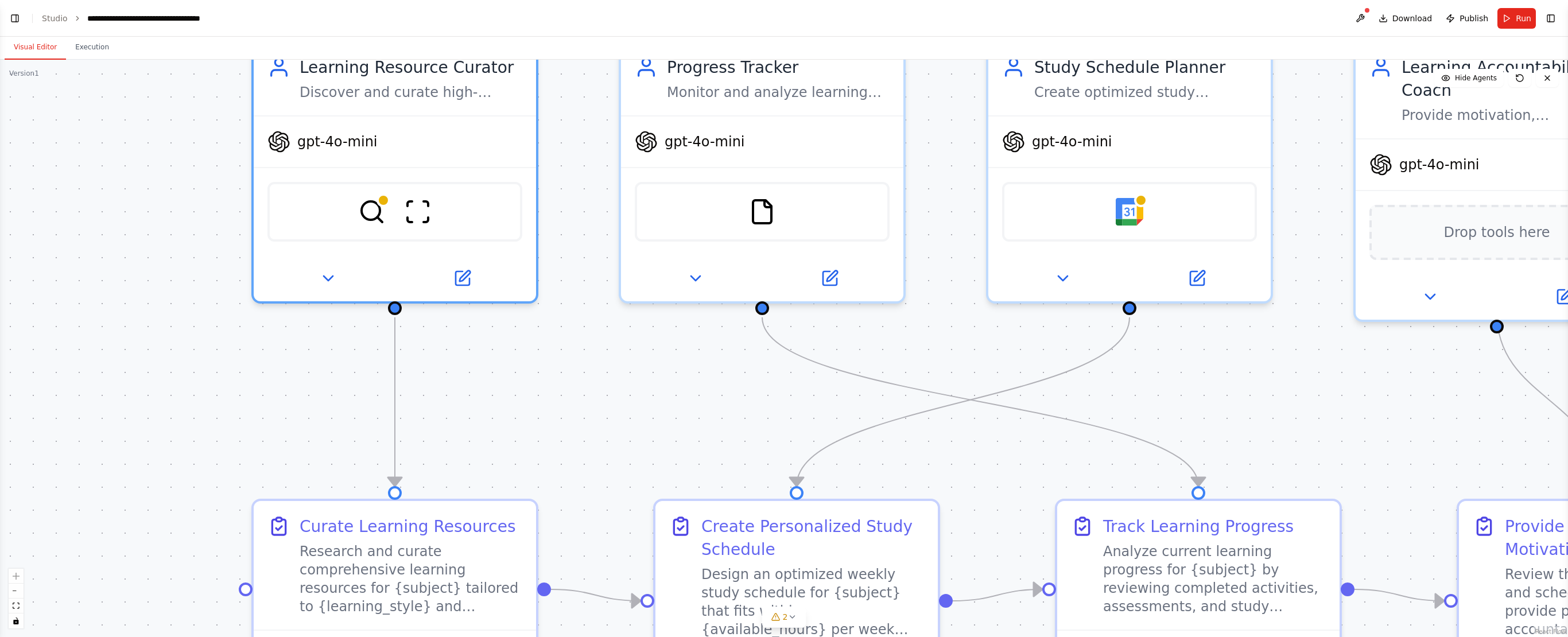
drag, startPoint x: 1567, startPoint y: 389, endPoint x: 1364, endPoint y: 324, distance: 213.2
click at [870, 324] on div "BETA Build a crew that curates personalized learning resources, tracks your pro…" at bounding box center [784, 318] width 1568 height 637
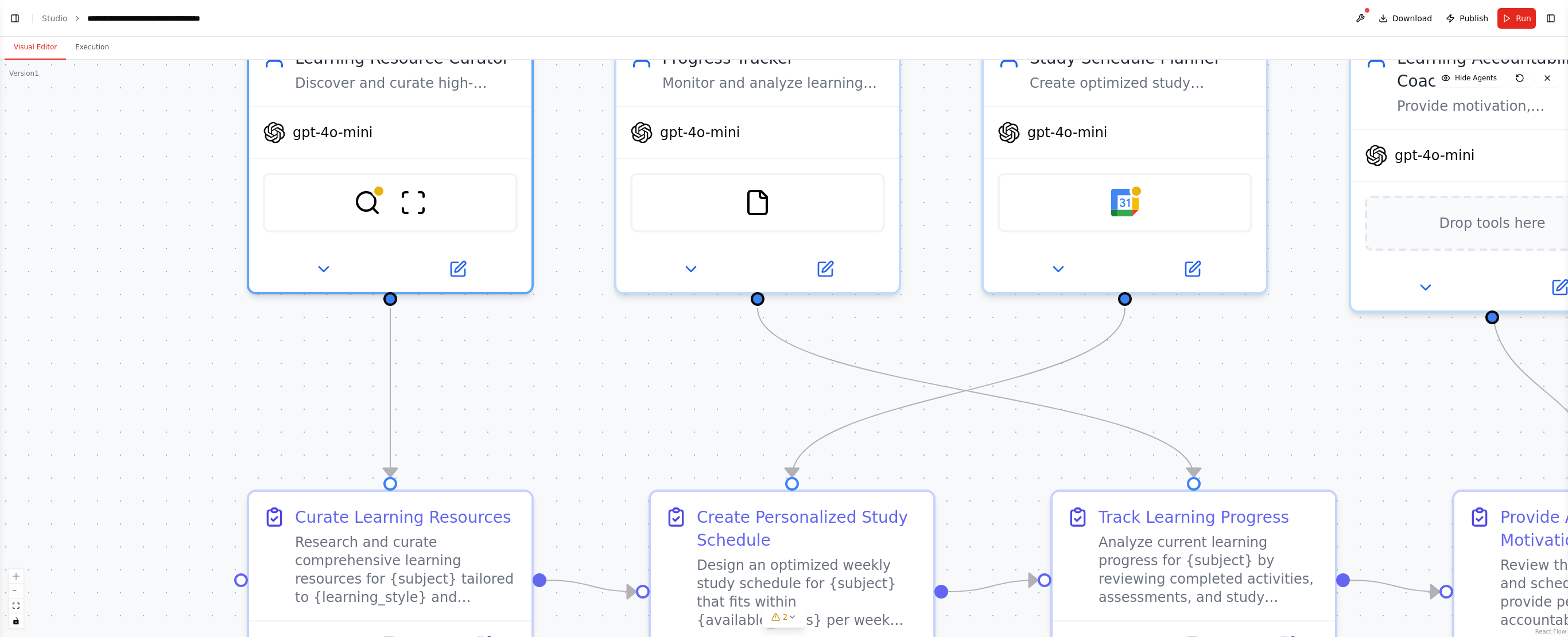
drag, startPoint x: 1340, startPoint y: 364, endPoint x: 1323, endPoint y: 306, distance: 60.4
click at [870, 306] on div ".deletable-edge-delete-btn { width: 20px; height: 20px; border: 0px solid #ffff…" at bounding box center [784, 348] width 1568 height 577
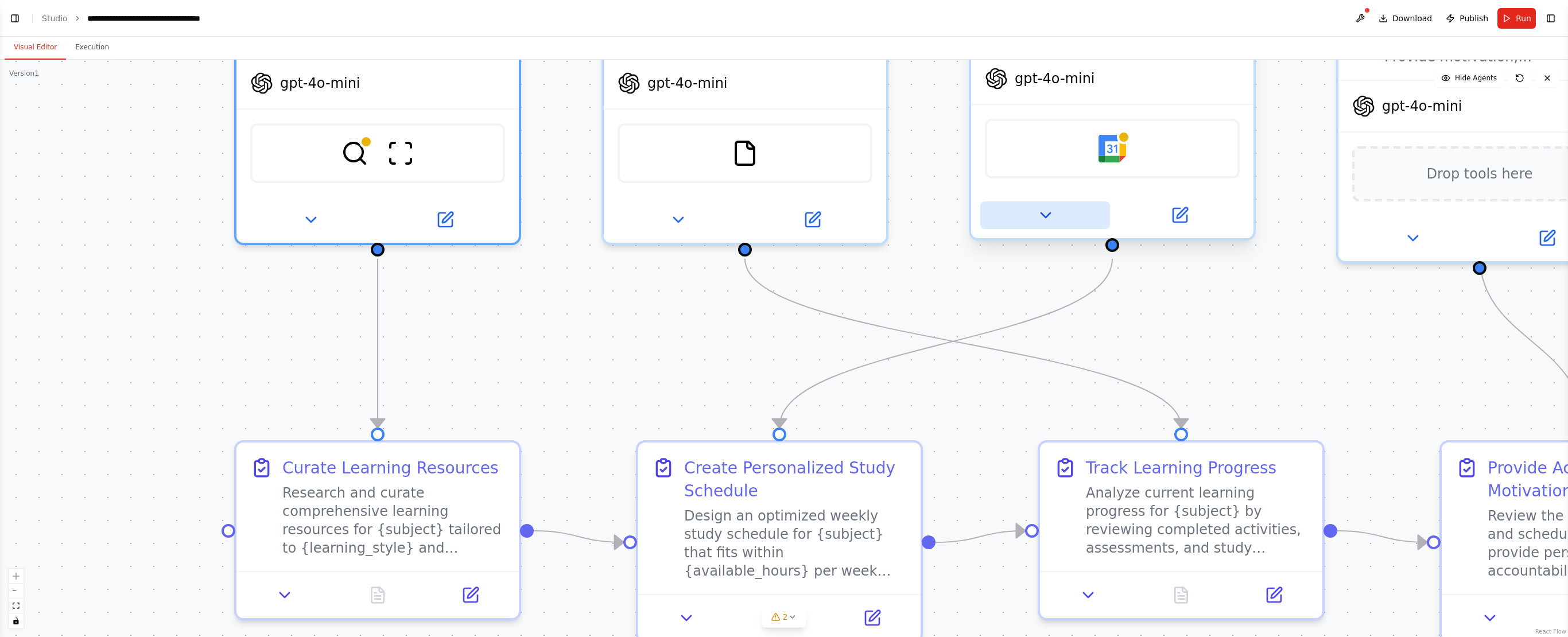
click at [870, 229] on button at bounding box center [1046, 215] width 130 height 28
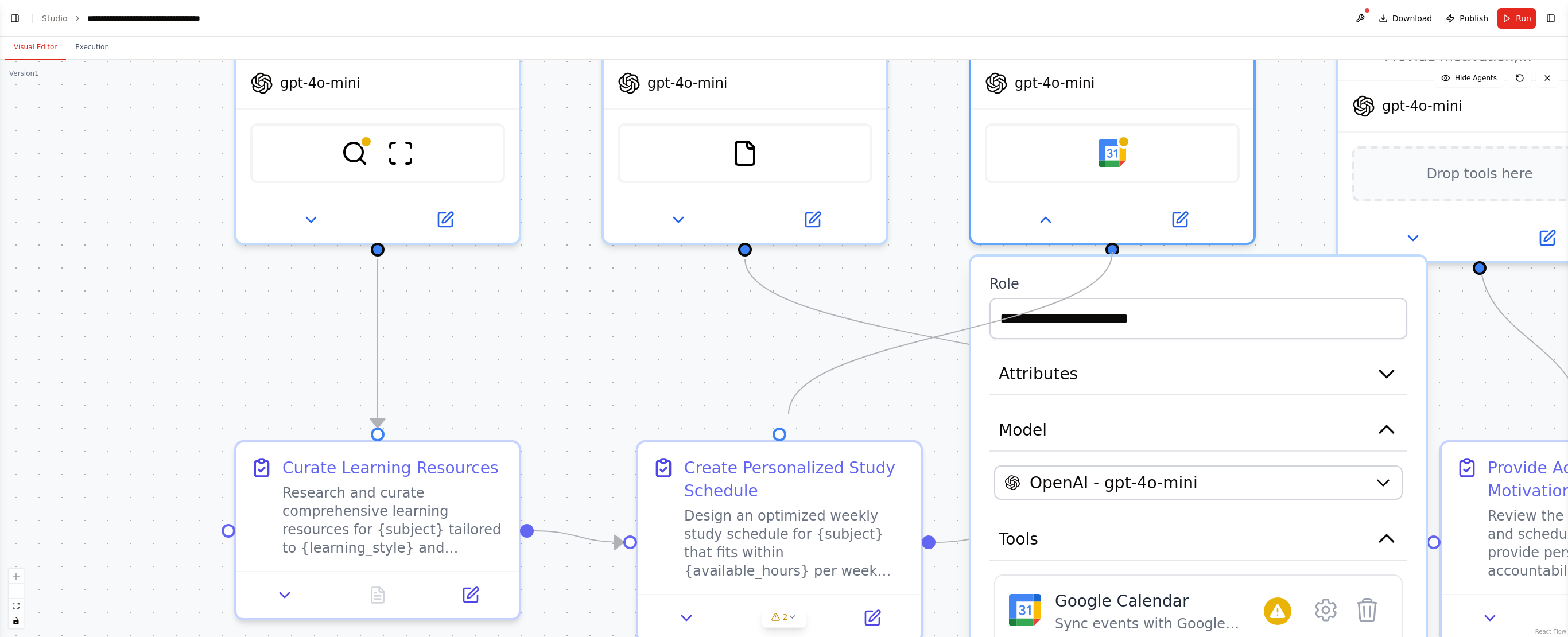
click at [788, 353] on circle "Edge from 399e1a35-7038-41af-8c11-83ddd8ae24be to 62431738-e4ff-43c3-8172-73427…" at bounding box center [780, 416] width 23 height 23
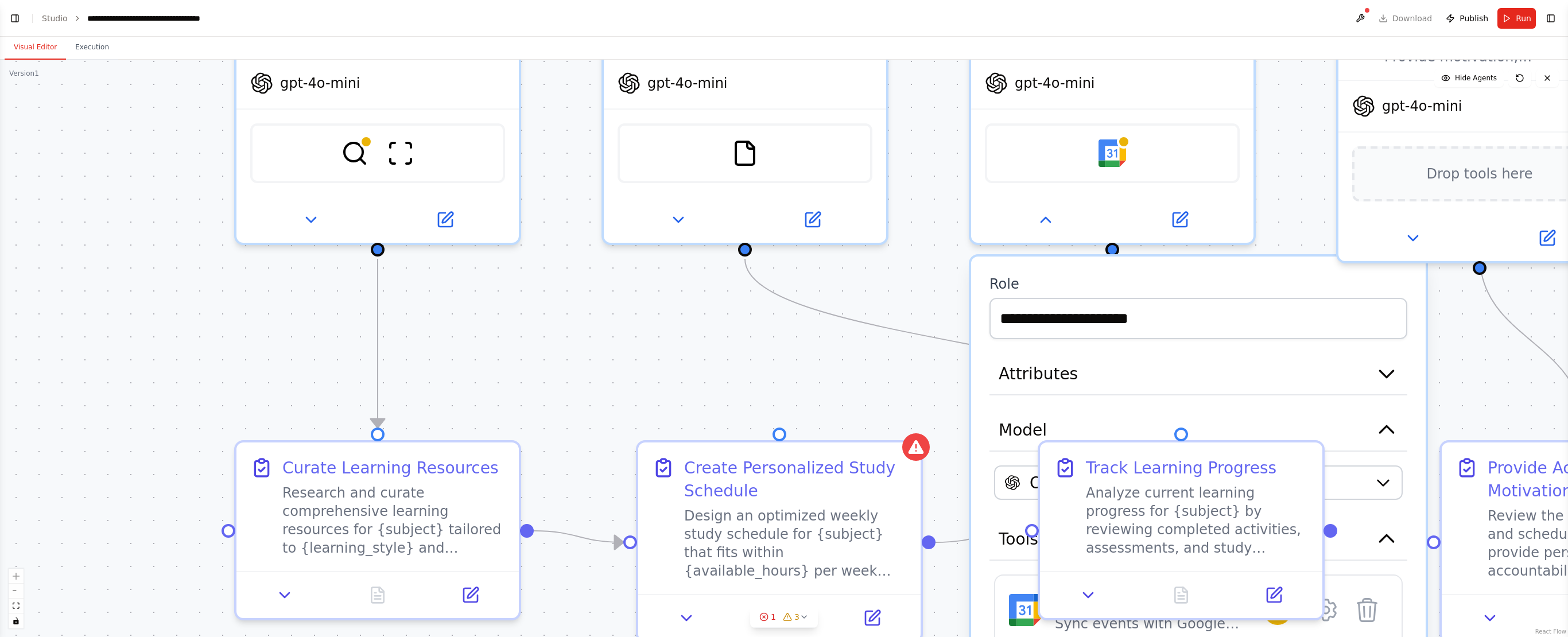
click at [787, 353] on div ".deletable-edge-delete-btn { width: 20px; height: 20px; border: 0px solid #ffff…" at bounding box center [784, 348] width 1568 height 577
click at [738, 353] on div ".deletable-edge-delete-btn { width: 20px; height: 20px; border: 0px solid #ffff…" at bounding box center [784, 348] width 1568 height 577
click at [870, 353] on div ".deletable-edge-delete-btn { width: 20px; height: 20px; border: 0px solid #ffff…" at bounding box center [784, 348] width 1568 height 577
click at [870, 353] on div "Track Learning Progress Analyze current learning progress for {subject} by revi…" at bounding box center [1181, 525] width 287 height 180
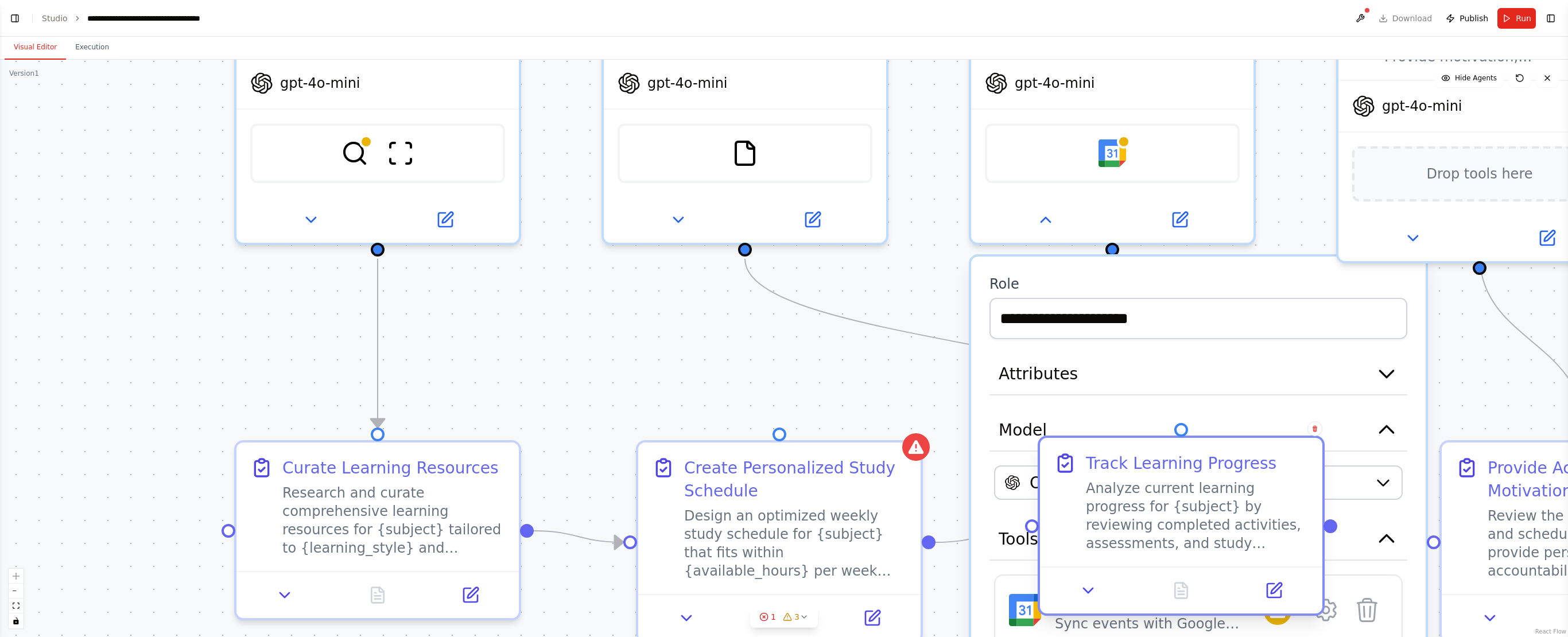
click at [870, 353] on div at bounding box center [1181, 590] width 282 height 47
click at [870, 353] on icon at bounding box center [1088, 590] width 18 height 18
click at [870, 353] on div ".deletable-edge-delete-btn { width: 20px; height: 20px; border: 0px solid #ffff…" at bounding box center [784, 348] width 1568 height 577
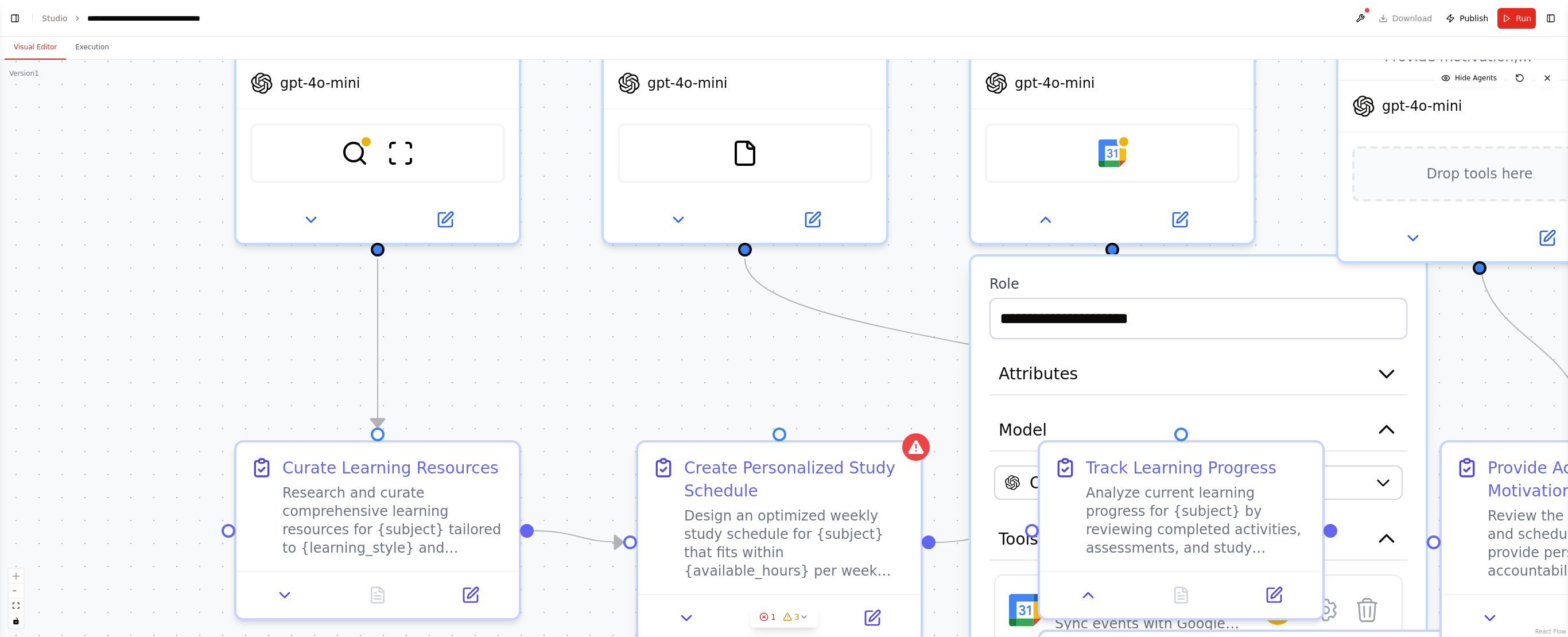
click at [870, 353] on div ".deletable-edge-delete-btn { width: 20px; height: 20px; border: 0px solid #ffff…" at bounding box center [784, 348] width 1568 height 577
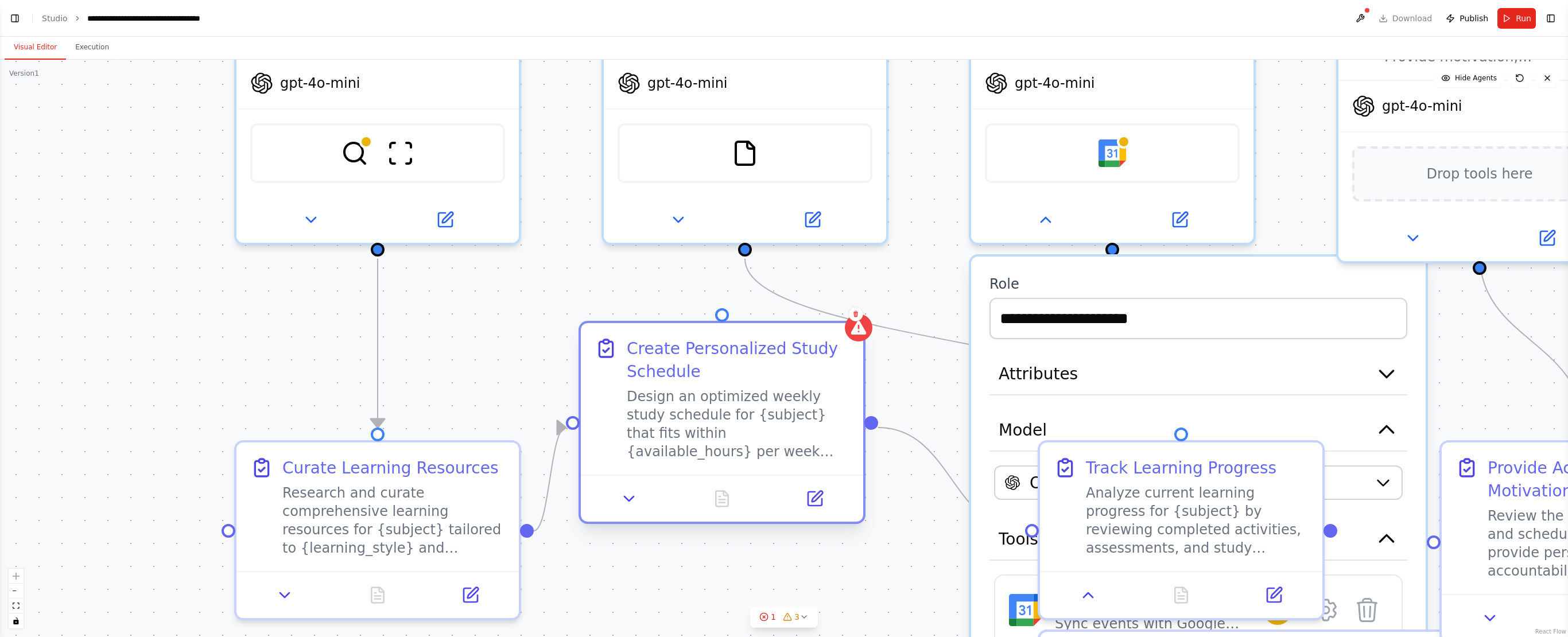
drag, startPoint x: 706, startPoint y: 491, endPoint x: 654, endPoint y: 363, distance: 138.2
click at [654, 353] on div "Create Personalized Study Schedule" at bounding box center [738, 360] width 222 height 46
click at [812, 353] on button at bounding box center [815, 499] width 79 height 28
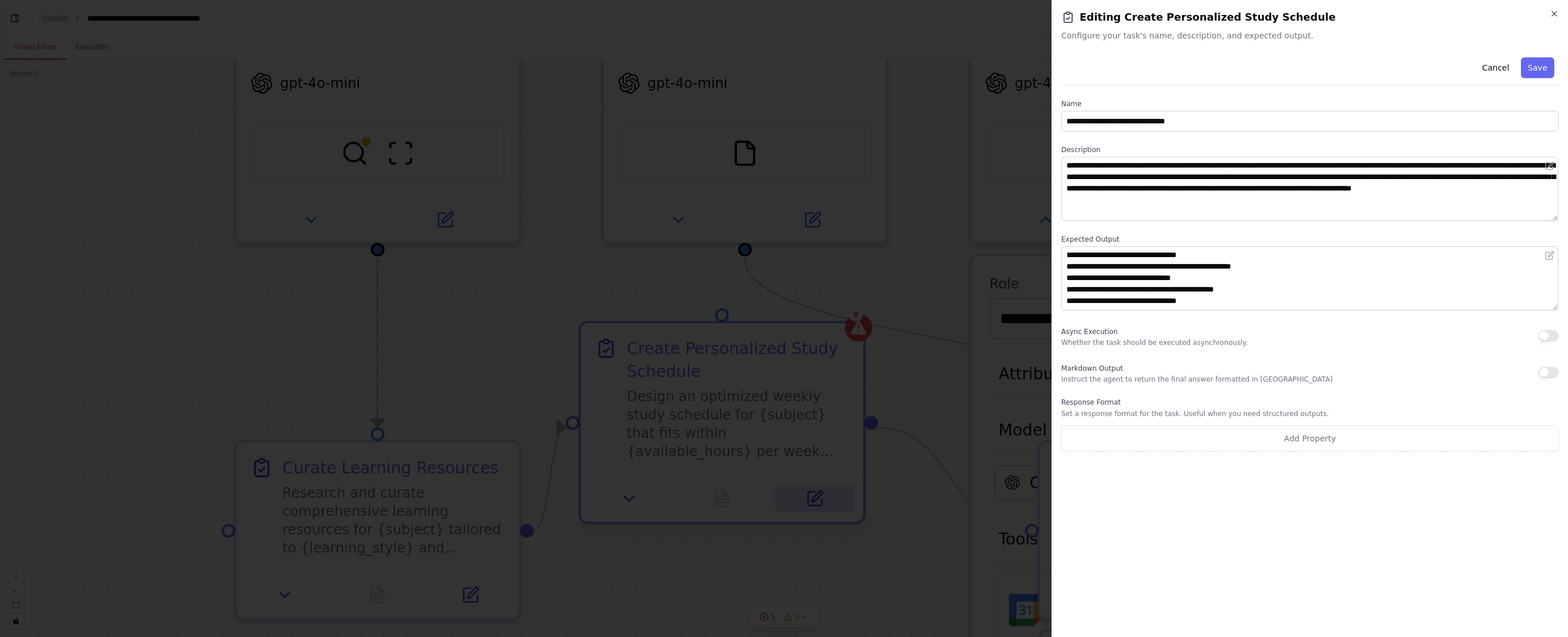
click at [812, 353] on div at bounding box center [784, 318] width 1568 height 637
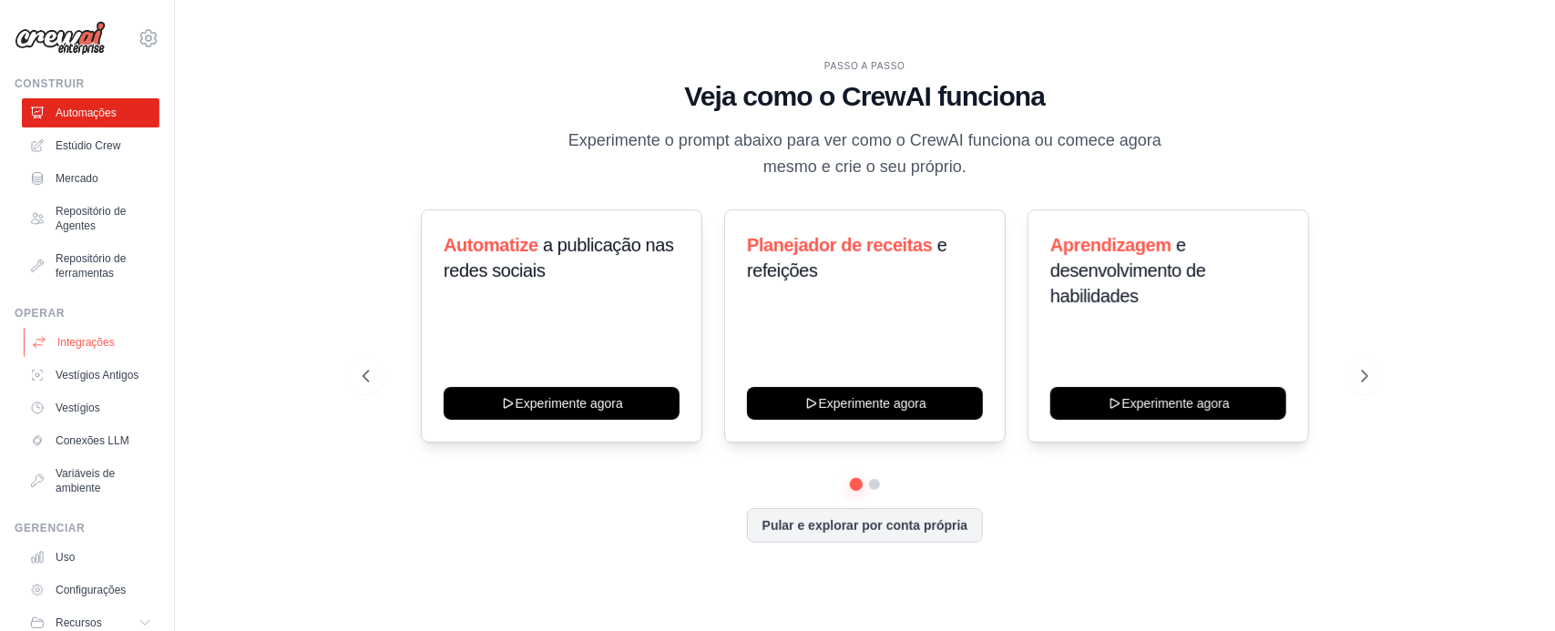
click at [97, 342] on font "Integrações" at bounding box center [85, 342] width 57 height 13
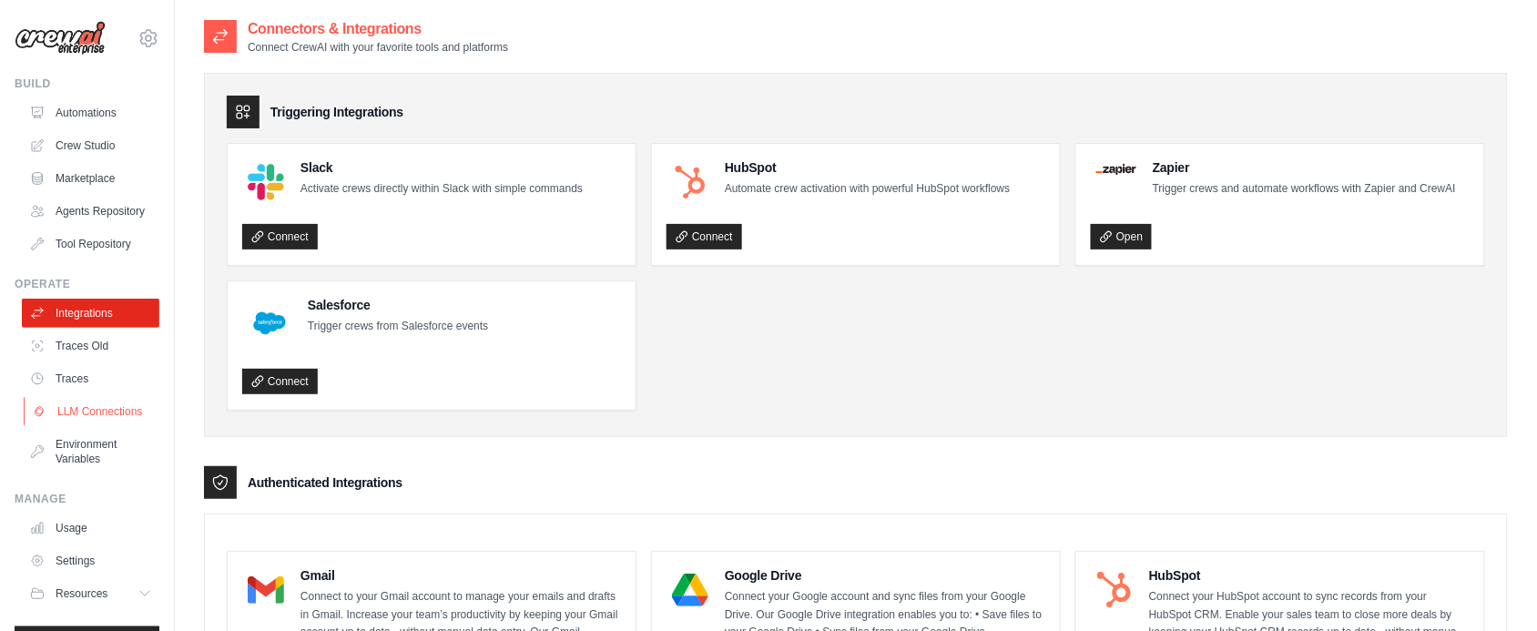
click at [70, 426] on link "LLM Connections" at bounding box center [93, 411] width 138 height 29
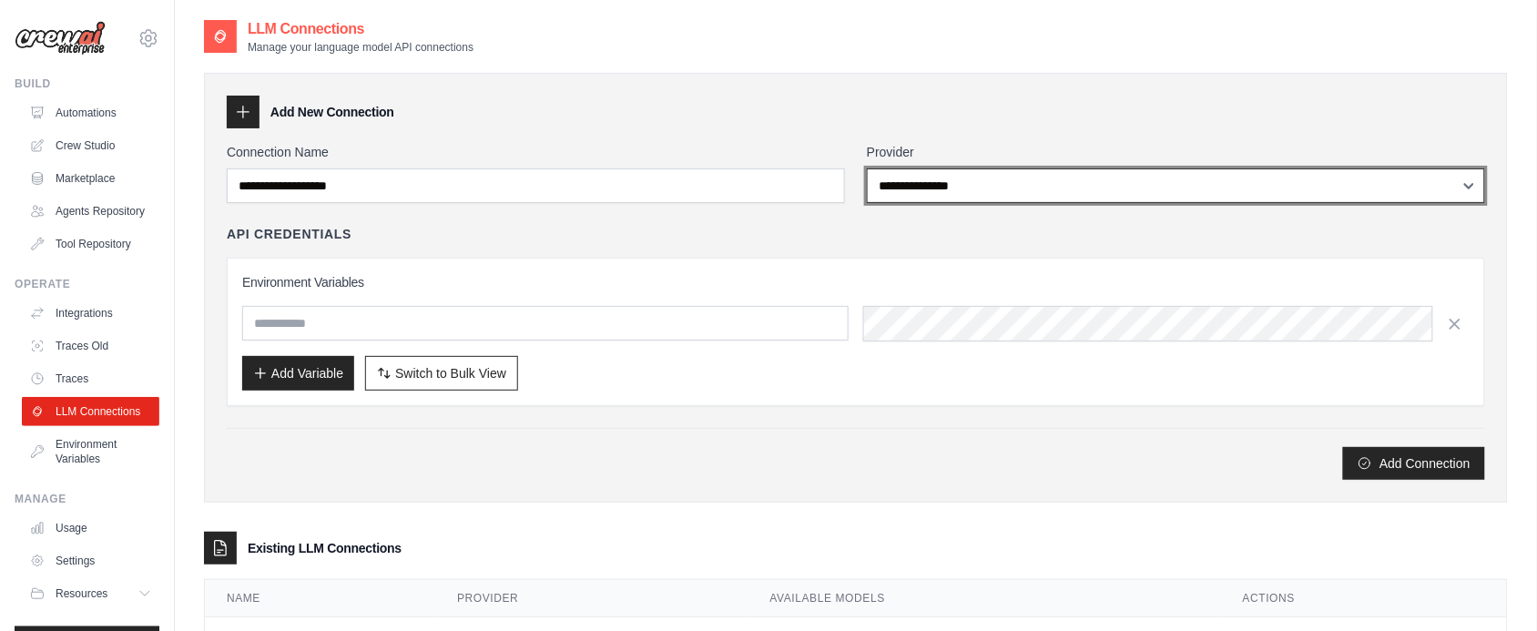
click at [1466, 184] on select "**********" at bounding box center [1176, 186] width 618 height 35
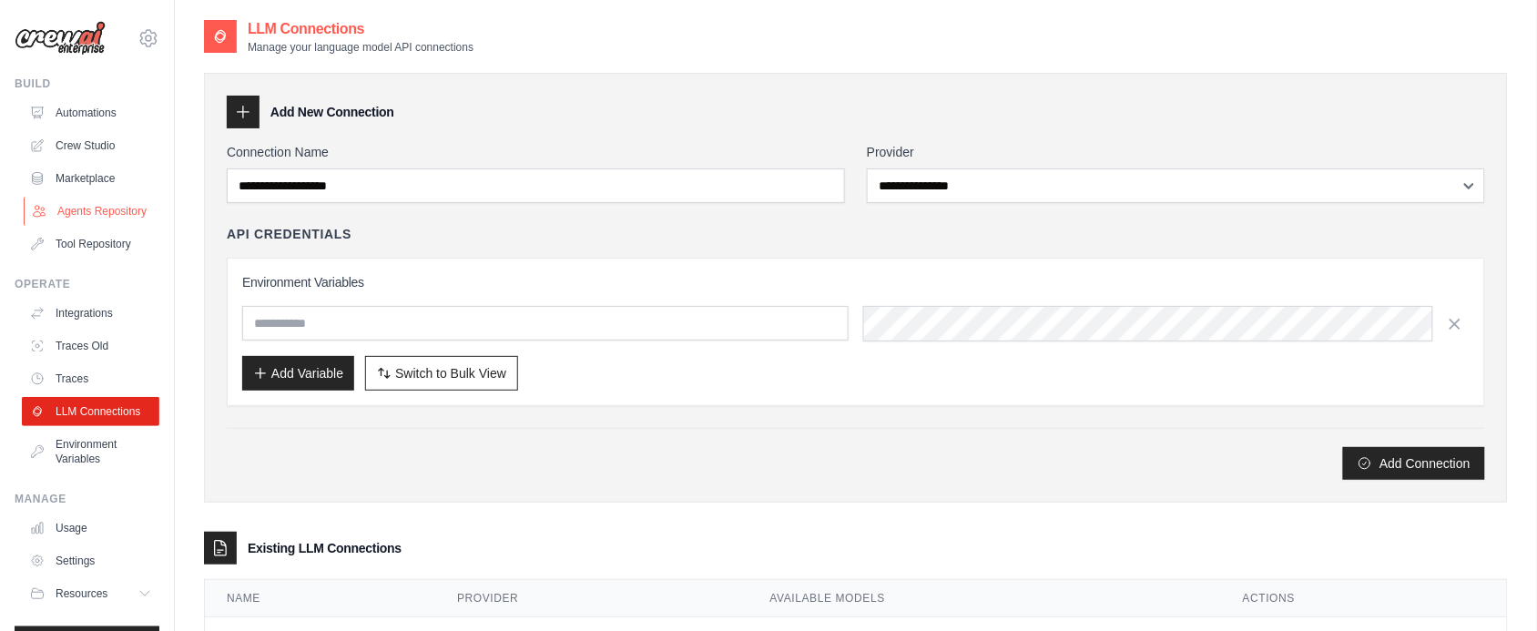
click at [75, 208] on link "Agents Repository" at bounding box center [93, 211] width 138 height 29
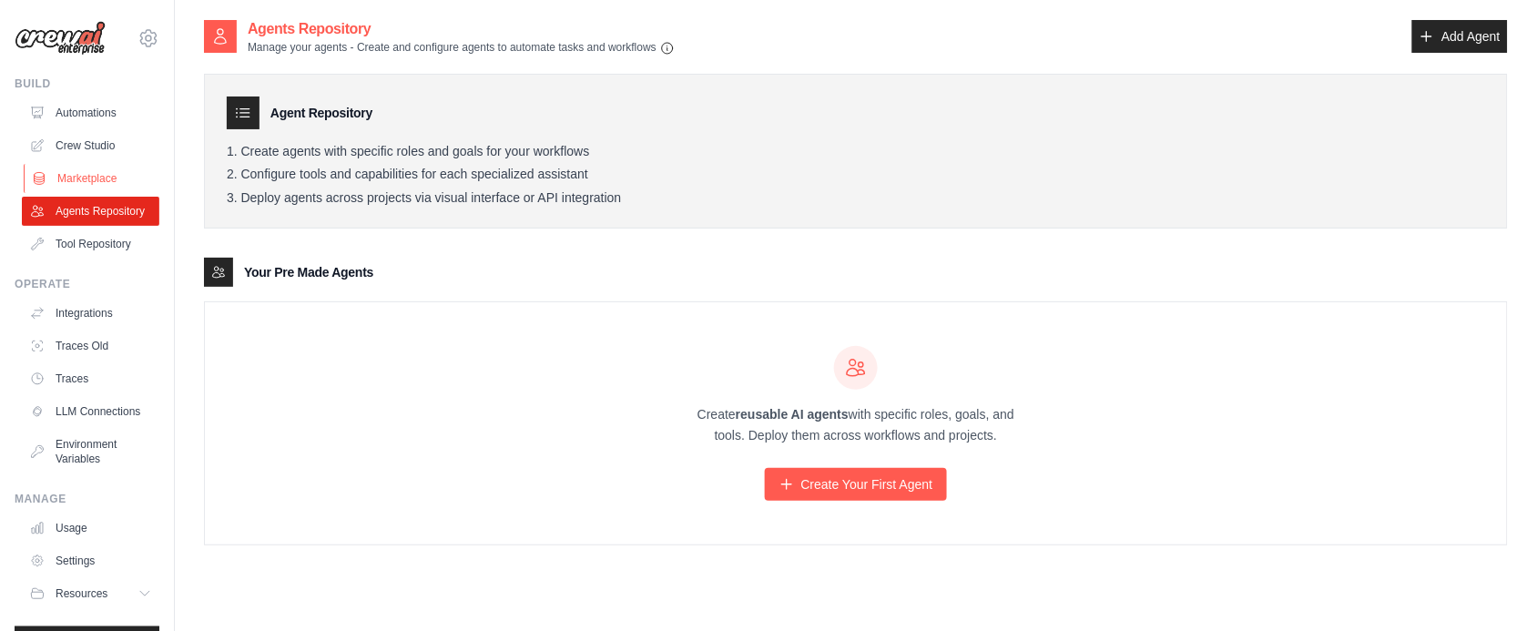
click at [87, 175] on link "Marketplace" at bounding box center [93, 178] width 138 height 29
